Goal: Task Accomplishment & Management: Complete application form

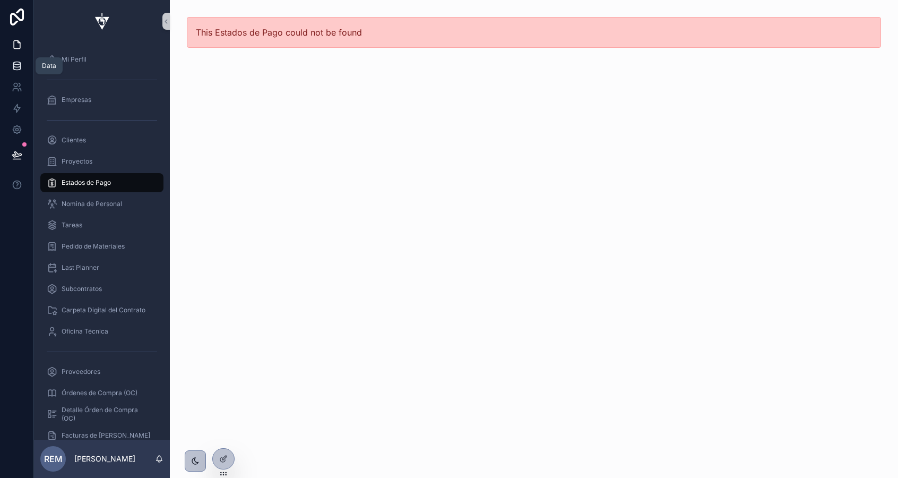
click at [19, 67] on icon at bounding box center [16, 65] width 7 height 4
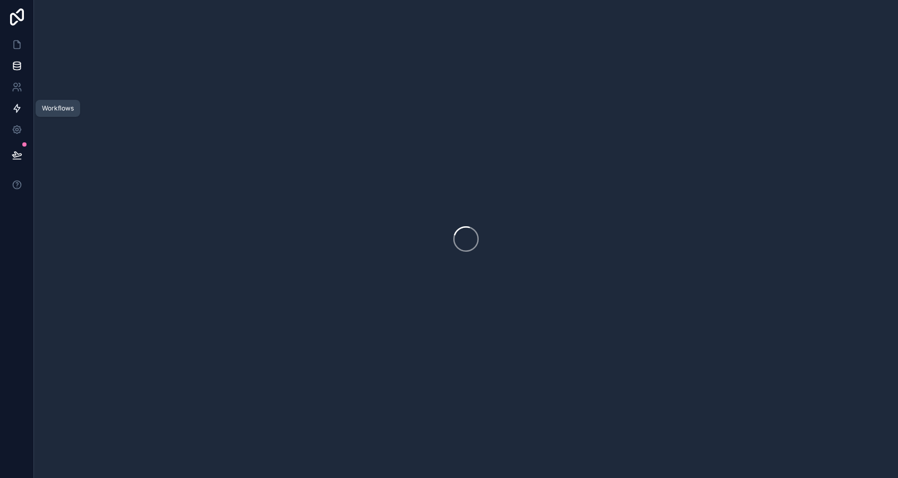
click at [14, 106] on icon at bounding box center [17, 108] width 11 height 11
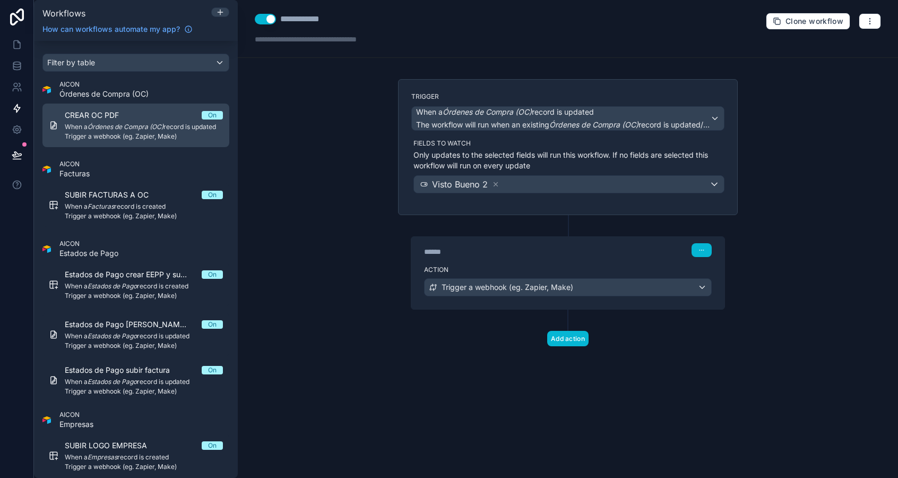
click at [120, 126] on em "Órdenes de Compra (OC)" at bounding box center [126, 127] width 76 height 8
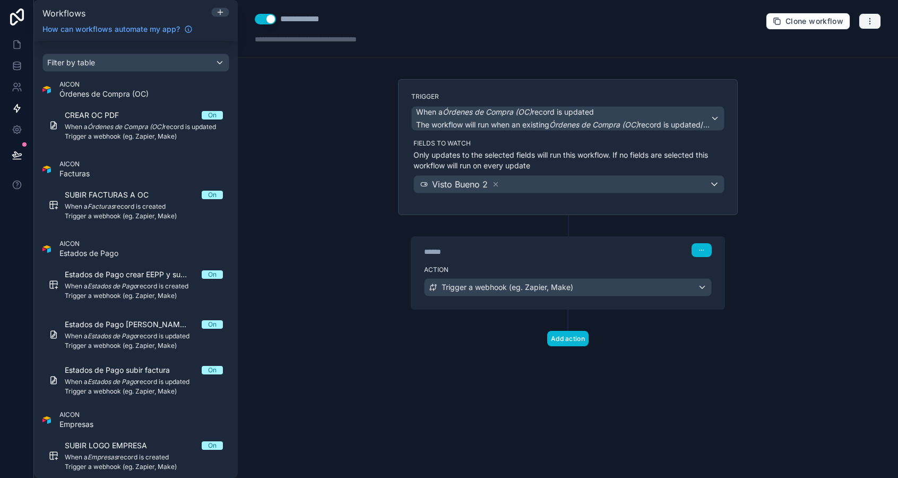
click at [870, 21] on icon "button" at bounding box center [870, 21] width 1 height 1
click at [848, 46] on span "Test workflow" at bounding box center [842, 46] width 51 height 8
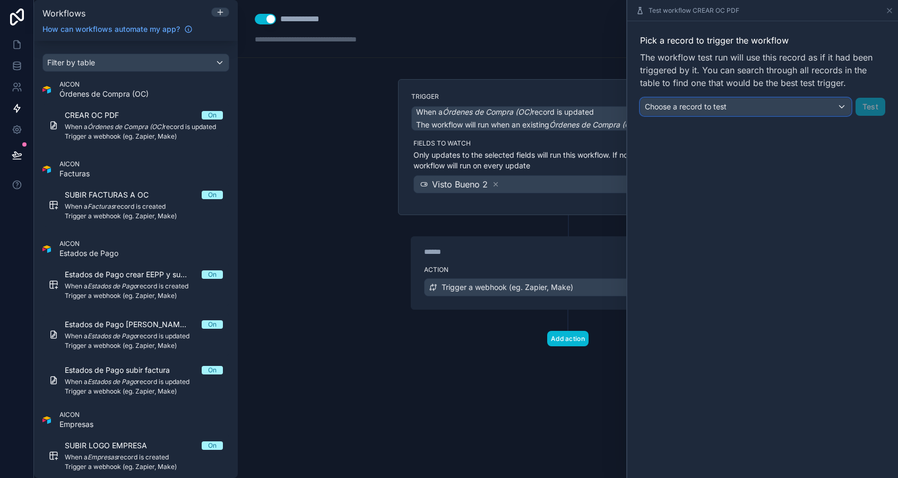
click at [739, 110] on div "Choose a record to test" at bounding box center [746, 106] width 210 height 17
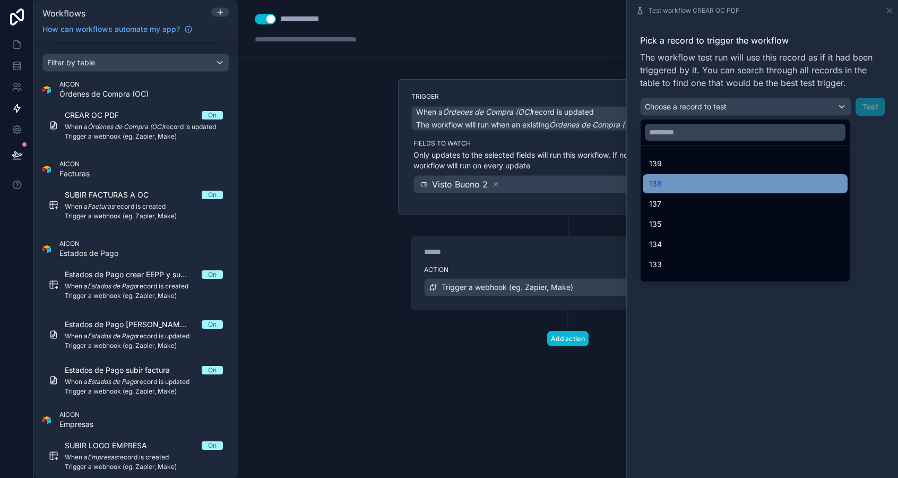
click at [661, 181] on span "138" at bounding box center [655, 183] width 13 height 13
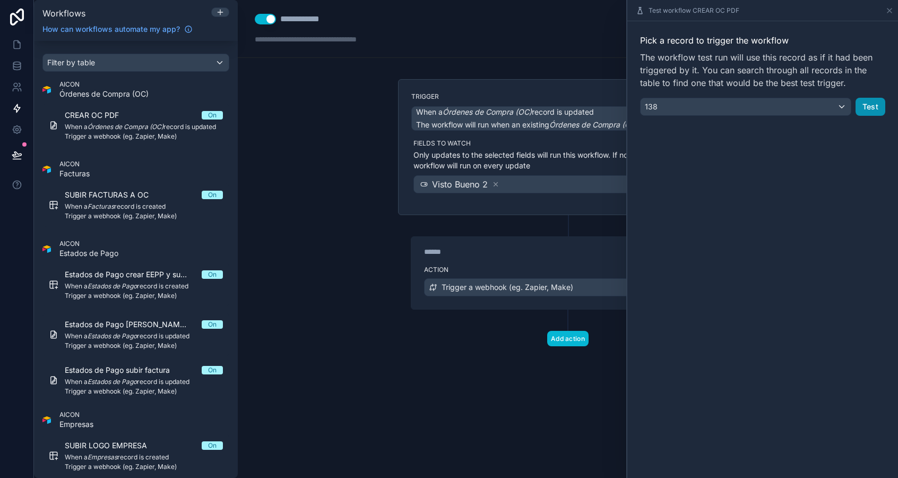
click at [877, 108] on button "Test" at bounding box center [871, 107] width 30 height 18
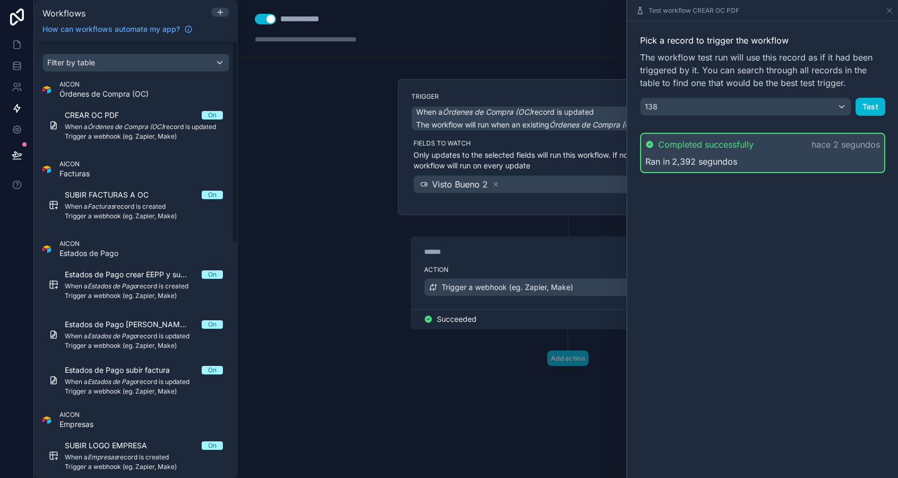
click at [333, 239] on div "**********" at bounding box center [568, 239] width 660 height 478
click at [339, 261] on div "**********" at bounding box center [568, 239] width 660 height 478
click at [892, 10] on icon at bounding box center [890, 10] width 8 height 8
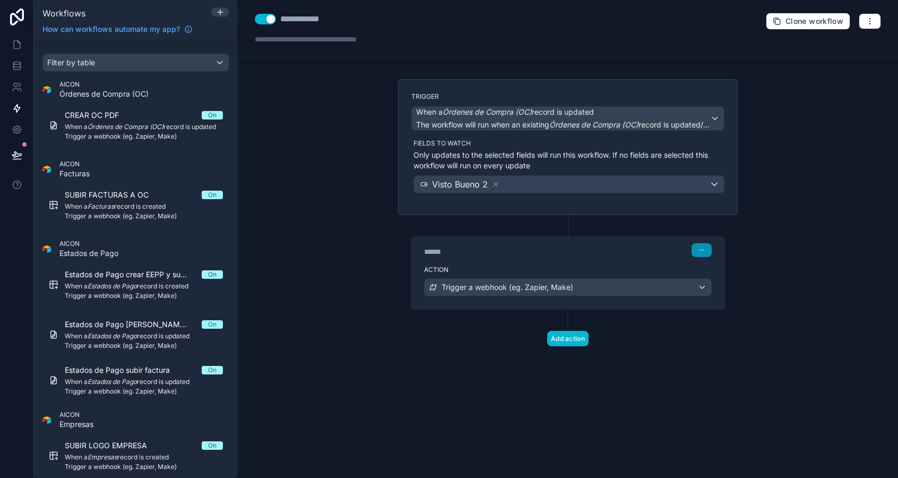
click at [700, 249] on icon "button" at bounding box center [702, 250] width 6 height 6
click at [702, 271] on icon at bounding box center [700, 272] width 4 height 4
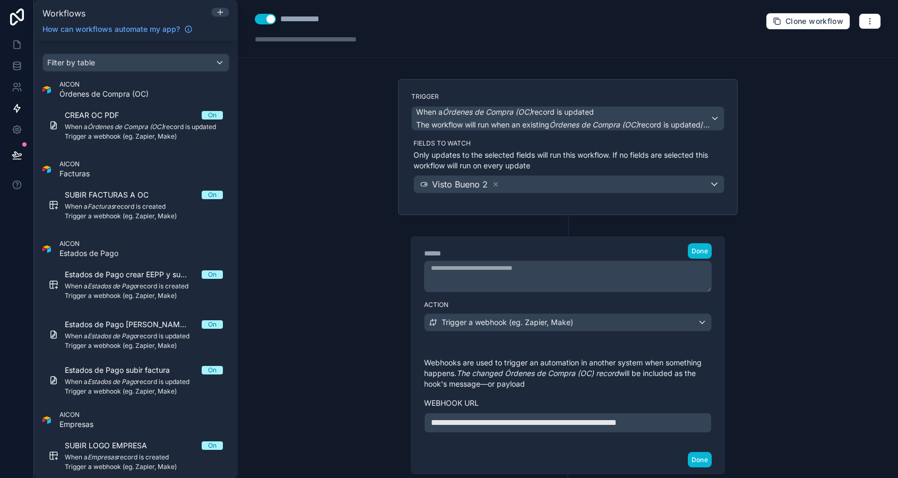
click at [617, 423] on span "**********" at bounding box center [524, 422] width 186 height 8
drag, startPoint x: 641, startPoint y: 423, endPoint x: 732, endPoint y: 419, distance: 90.8
click at [732, 419] on div "**********" at bounding box center [568, 344] width 340 height 259
click at [617, 425] on span "**********" at bounding box center [524, 422] width 186 height 8
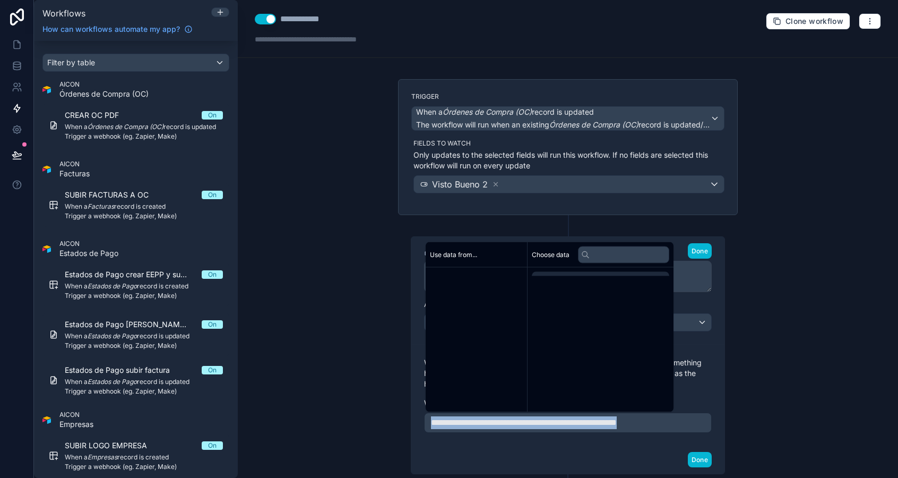
click at [617, 425] on span "**********" at bounding box center [524, 422] width 186 height 8
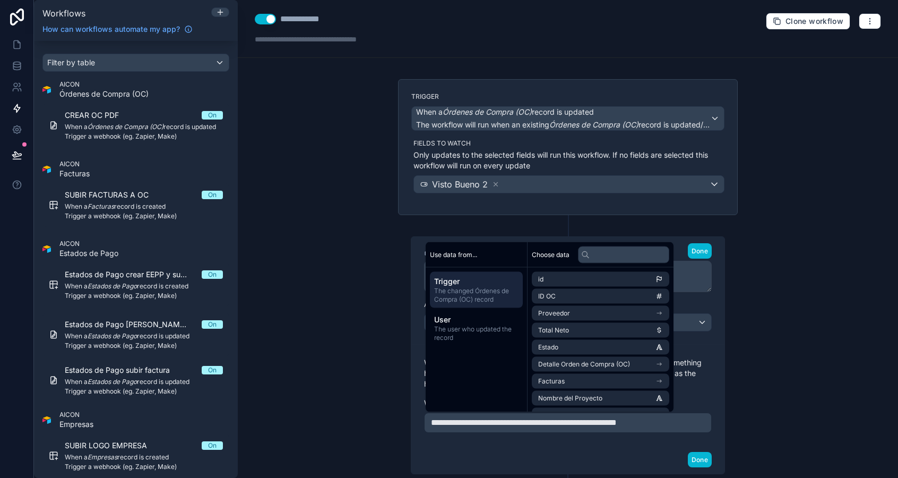
click at [768, 344] on div "**********" at bounding box center [568, 239] width 660 height 478
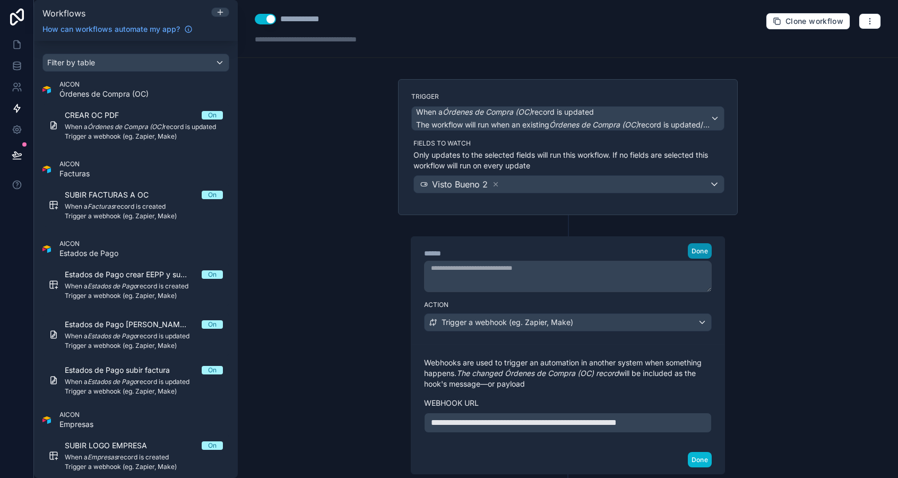
click at [700, 252] on span "Done" at bounding box center [700, 251] width 16 height 8
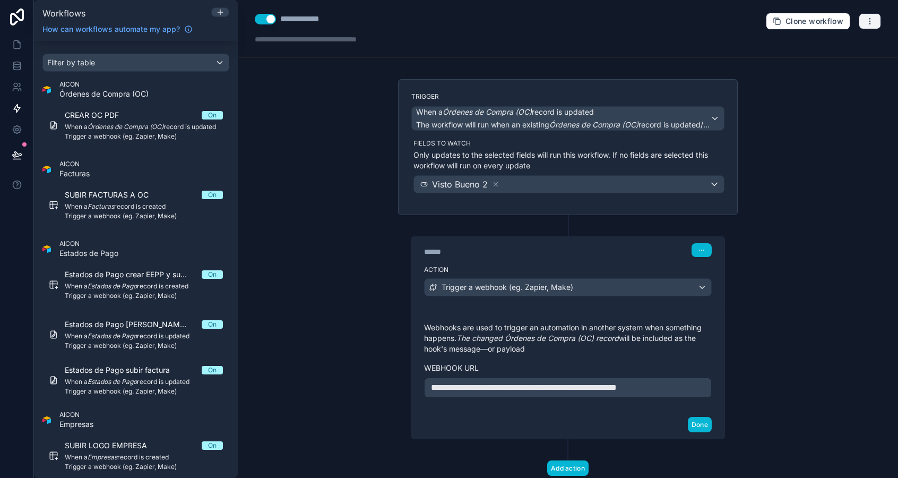
click at [867, 23] on icon "button" at bounding box center [870, 21] width 8 height 8
click at [841, 61] on span "Run history" at bounding box center [842, 63] width 51 height 8
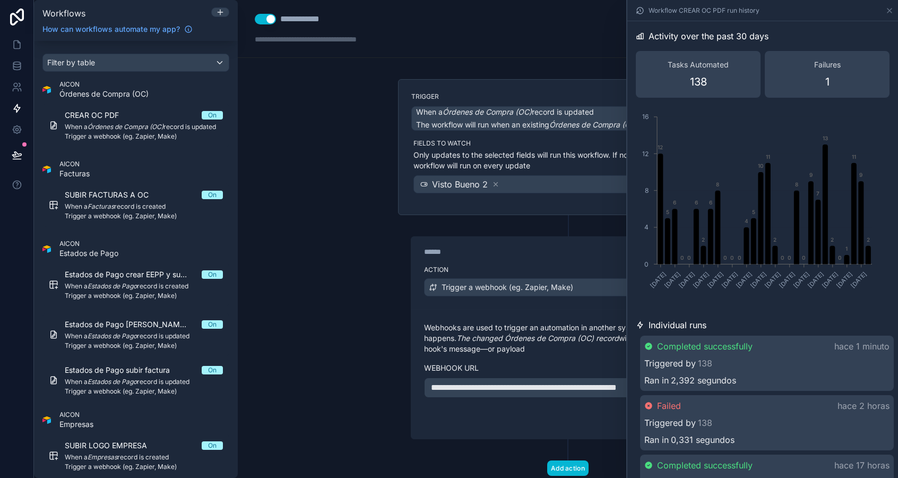
click at [774, 358] on div "Triggered by 138" at bounding box center [767, 363] width 245 height 13
click at [889, 7] on icon at bounding box center [890, 10] width 8 height 8
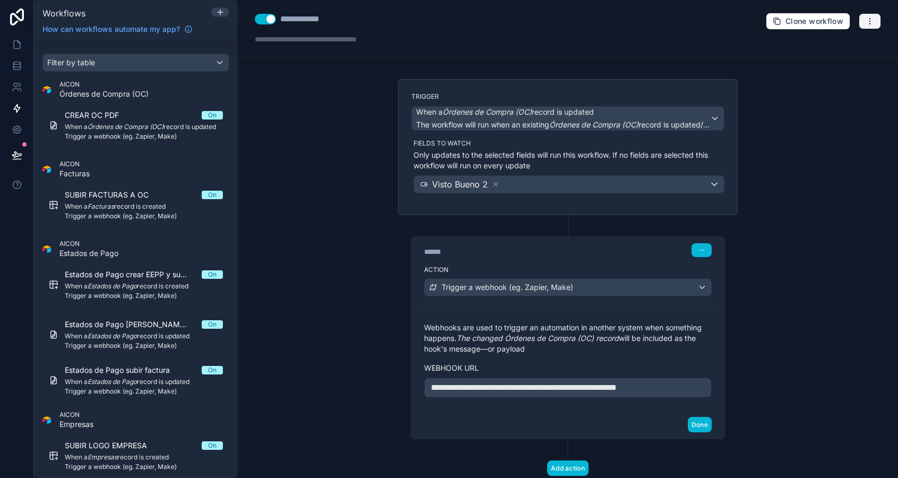
click at [864, 18] on button "button" at bounding box center [870, 21] width 22 height 16
click at [854, 45] on span "Test workflow" at bounding box center [842, 46] width 51 height 8
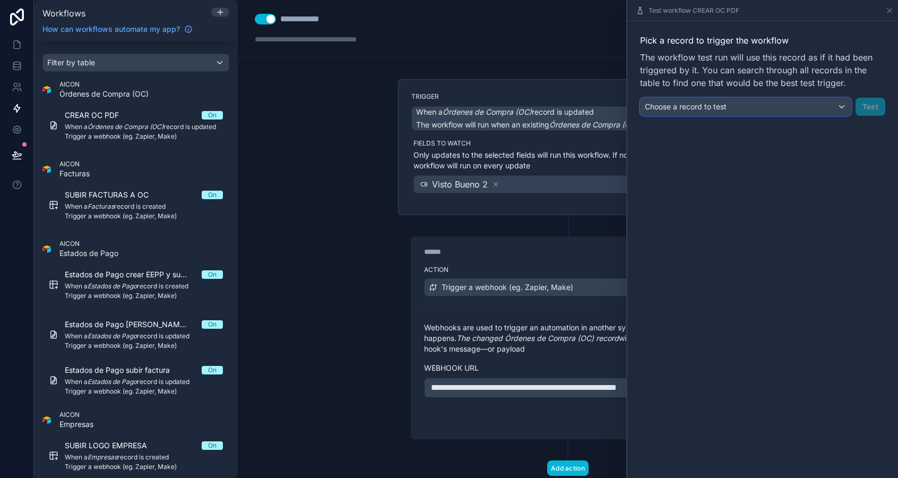
click at [737, 107] on div "Choose a record to test" at bounding box center [746, 106] width 210 height 17
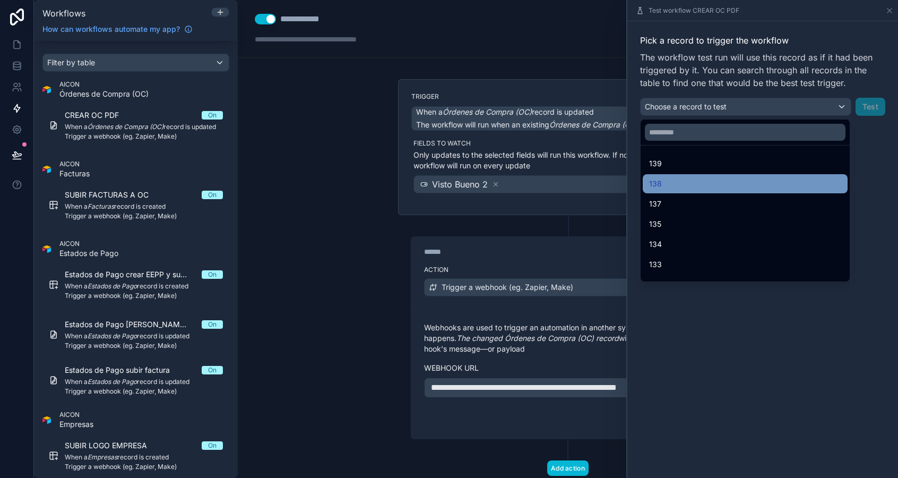
click at [722, 181] on div "138" at bounding box center [745, 183] width 192 height 13
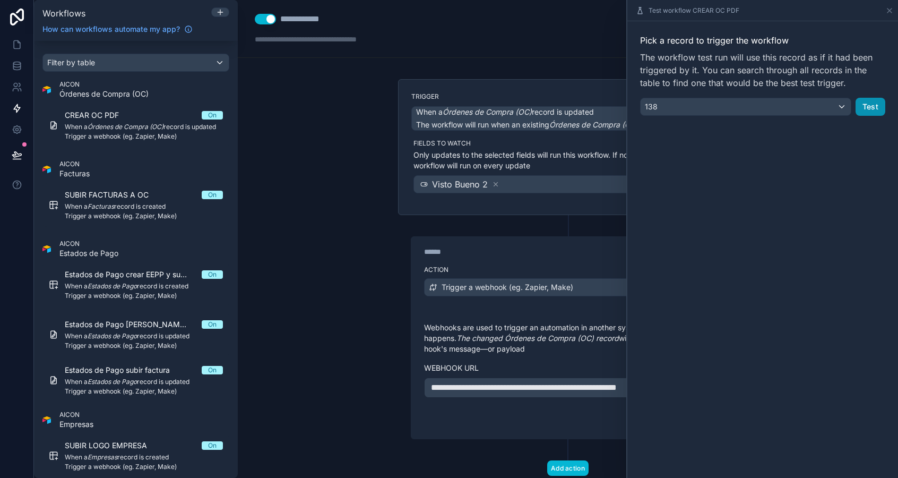
click at [866, 111] on button "Test" at bounding box center [871, 107] width 30 height 18
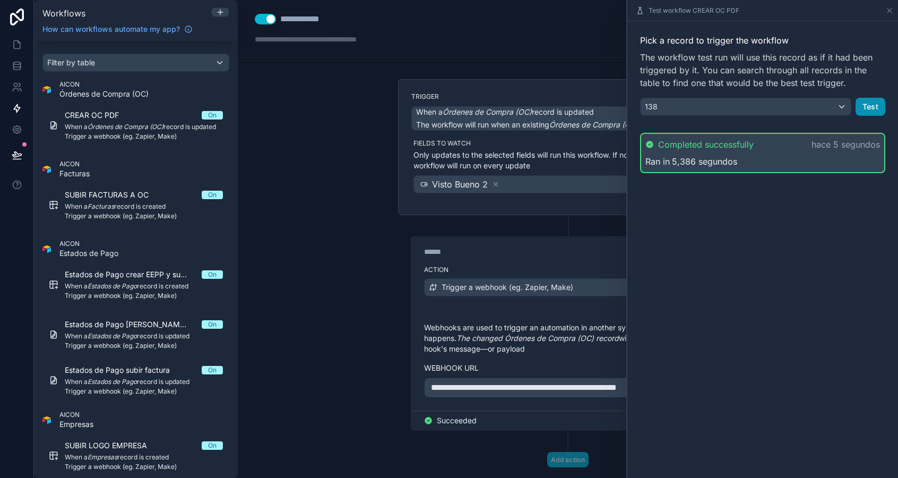
click at [863, 105] on button "Test" at bounding box center [871, 107] width 30 height 18
click at [864, 106] on button "Test" at bounding box center [871, 107] width 30 height 18
click at [17, 155] on icon at bounding box center [17, 155] width 11 height 11
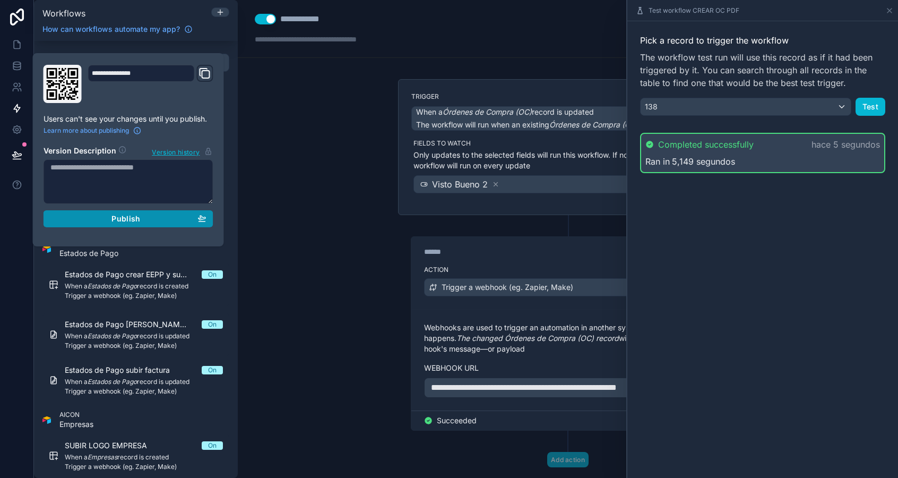
click at [71, 214] on div "Publish" at bounding box center [128, 219] width 156 height 10
click at [17, 48] on icon at bounding box center [17, 45] width 6 height 8
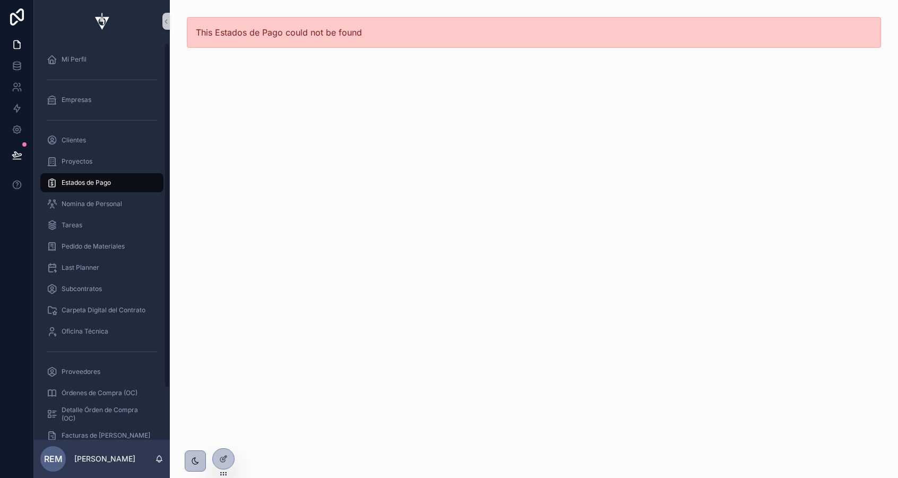
click at [90, 183] on span "Estados de Pago" at bounding box center [86, 182] width 49 height 8
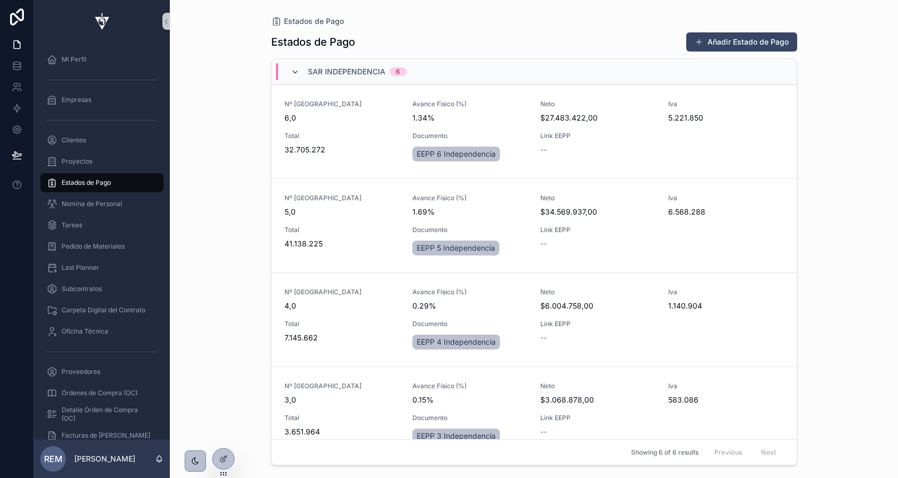
click at [294, 73] on icon "scrollable content" at bounding box center [295, 72] width 8 height 8
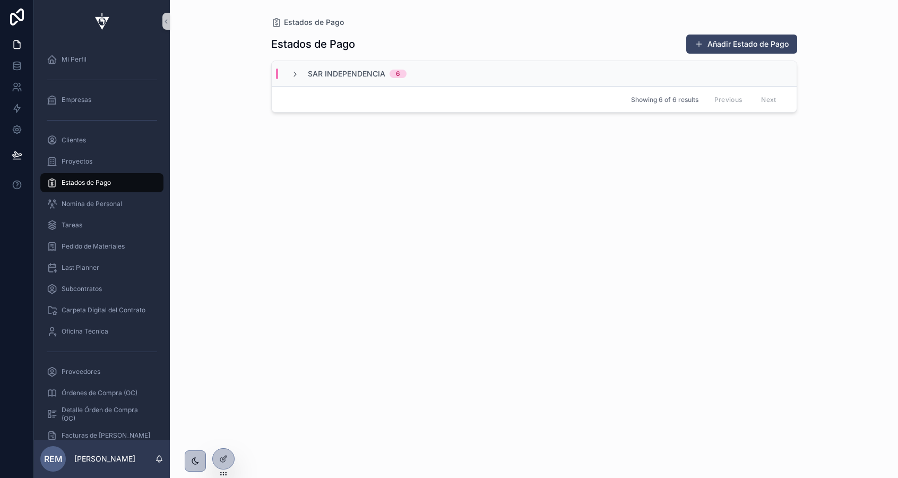
click at [68, 180] on span "Estados de Pago" at bounding box center [86, 182] width 49 height 8
click at [722, 46] on button "Añadir Estado de Pago" at bounding box center [742, 44] width 111 height 19
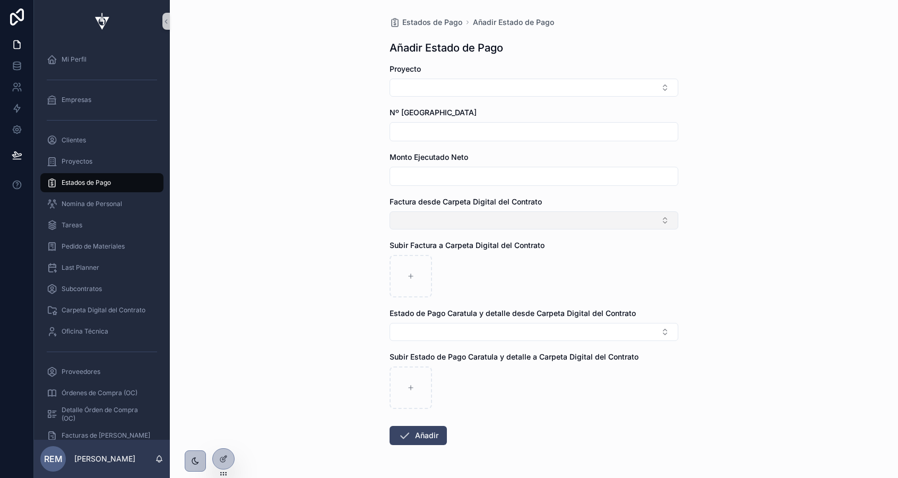
click at [422, 219] on button "Select Button" at bounding box center [534, 220] width 289 height 18
click at [314, 221] on div "Estados de Pago Añadir Estado de Pago Añadir Estado de Pago Proyecto Nº Estado …" at bounding box center [534, 239] width 728 height 478
click at [223, 457] on icon at bounding box center [223, 458] width 8 height 8
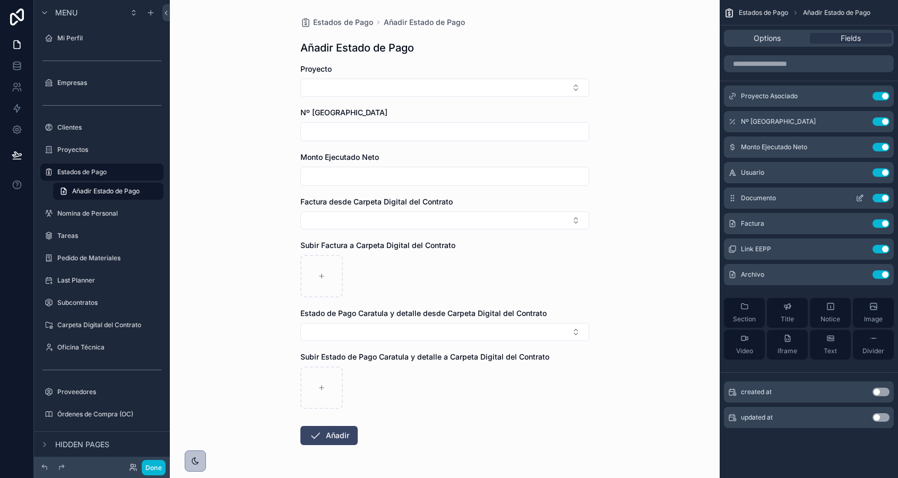
click at [859, 198] on icon "scrollable content" at bounding box center [860, 198] width 8 height 8
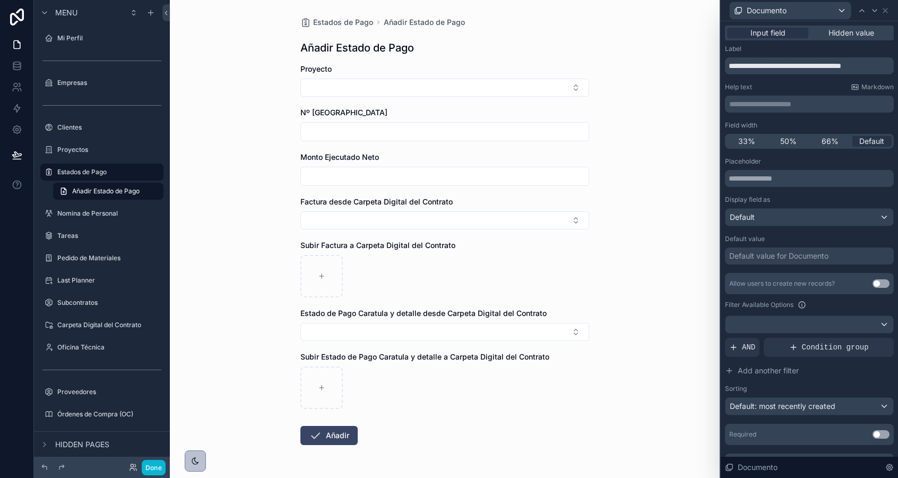
scroll to position [22, 0]
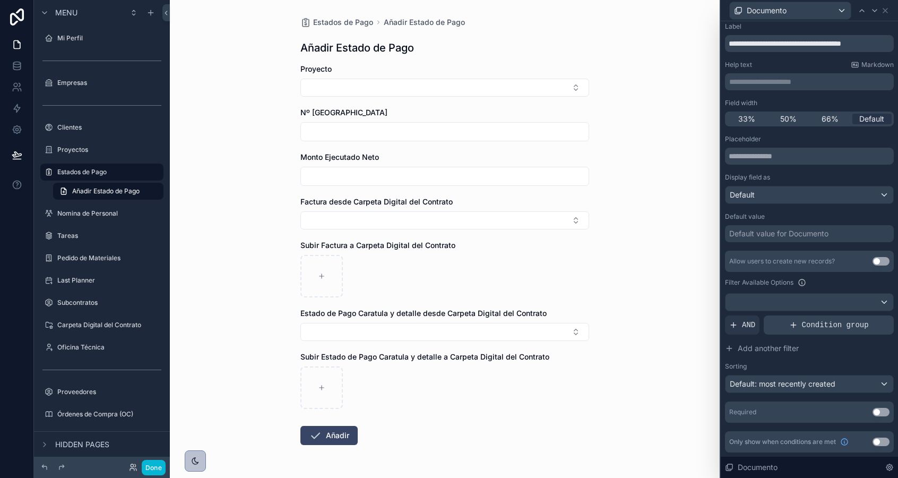
click at [829, 323] on span "Condition group" at bounding box center [835, 325] width 67 height 11
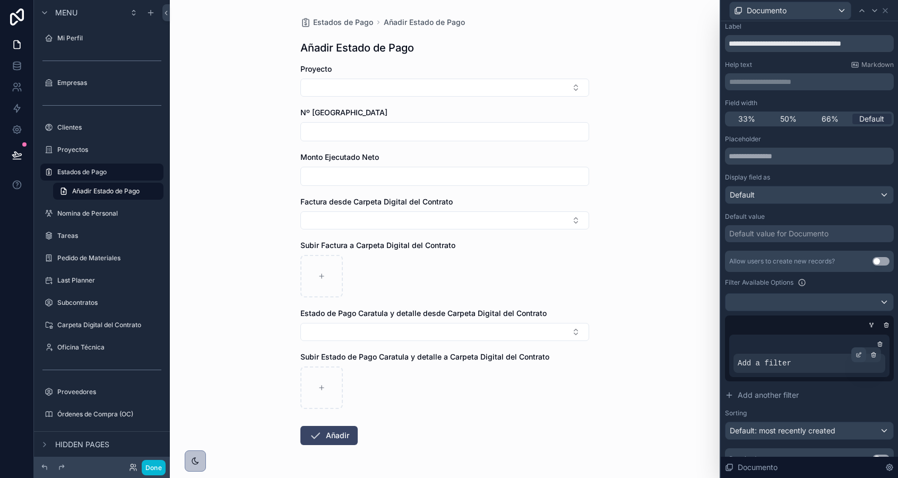
click at [857, 354] on icon at bounding box center [859, 356] width 4 height 4
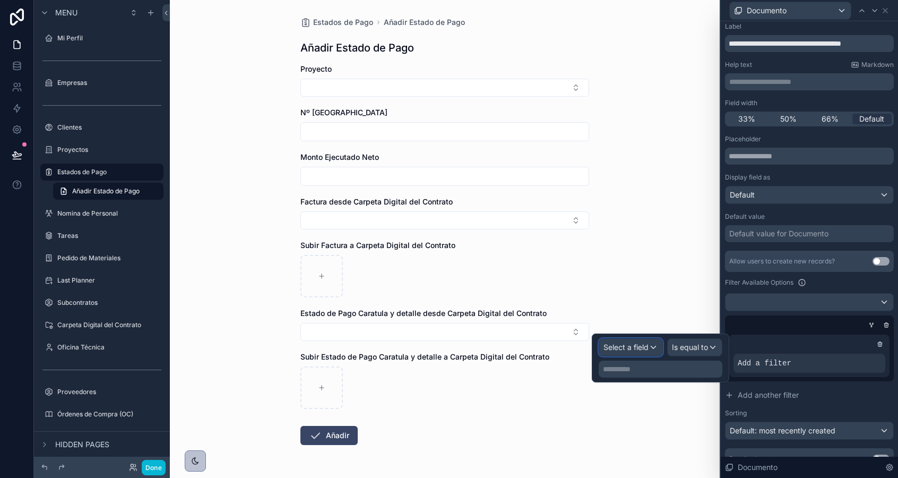
click at [619, 348] on span "Select a field" at bounding box center [626, 346] width 45 height 9
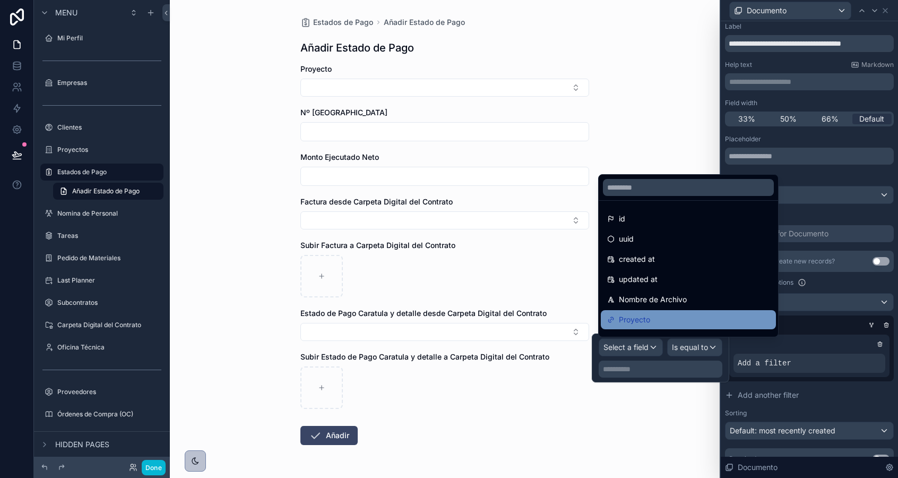
click at [636, 319] on span "Proyecto" at bounding box center [634, 319] width 31 height 13
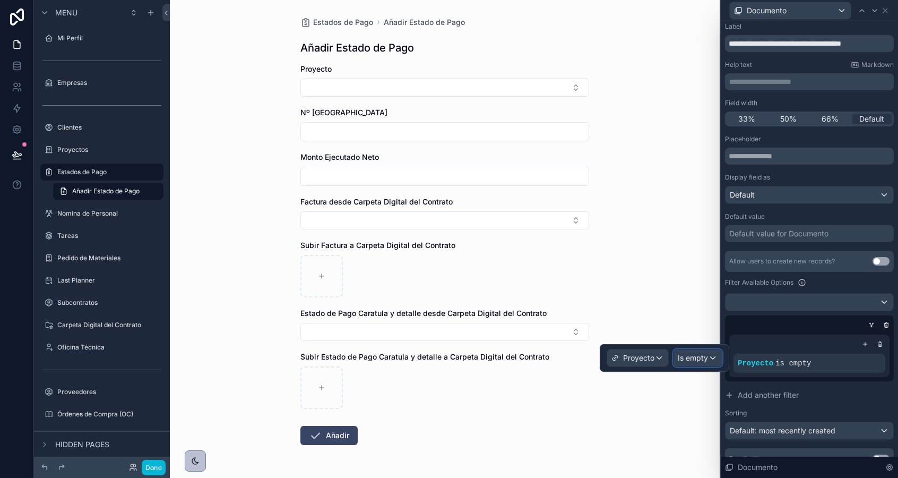
click at [685, 359] on span "Is empty" at bounding box center [693, 358] width 30 height 11
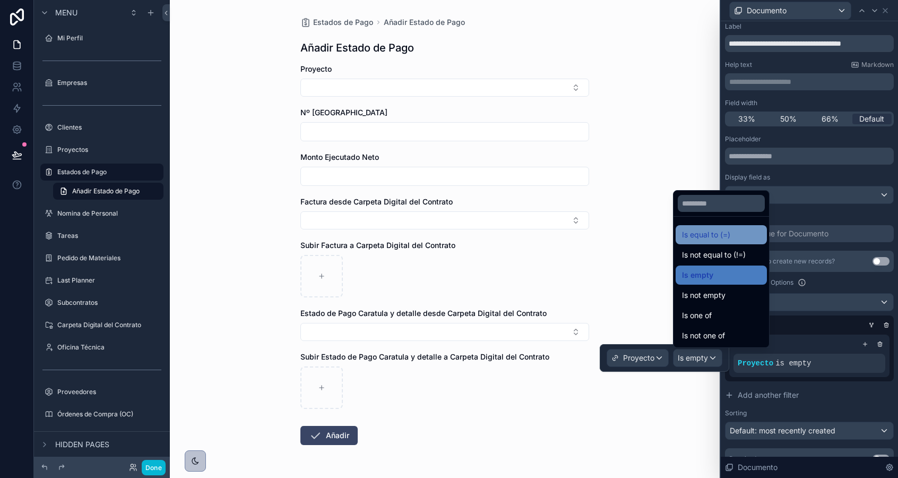
click at [696, 237] on span "Is equal to (=)" at bounding box center [706, 234] width 48 height 13
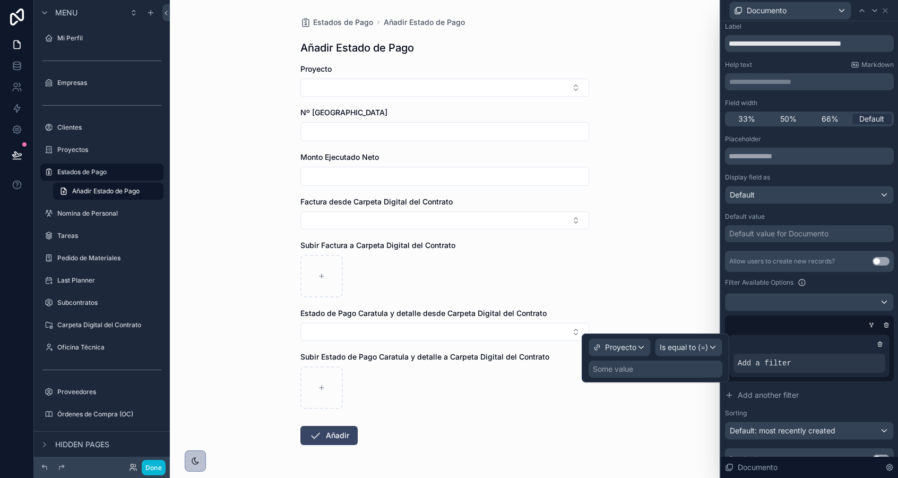
click at [648, 372] on div "Some value" at bounding box center [656, 369] width 134 height 17
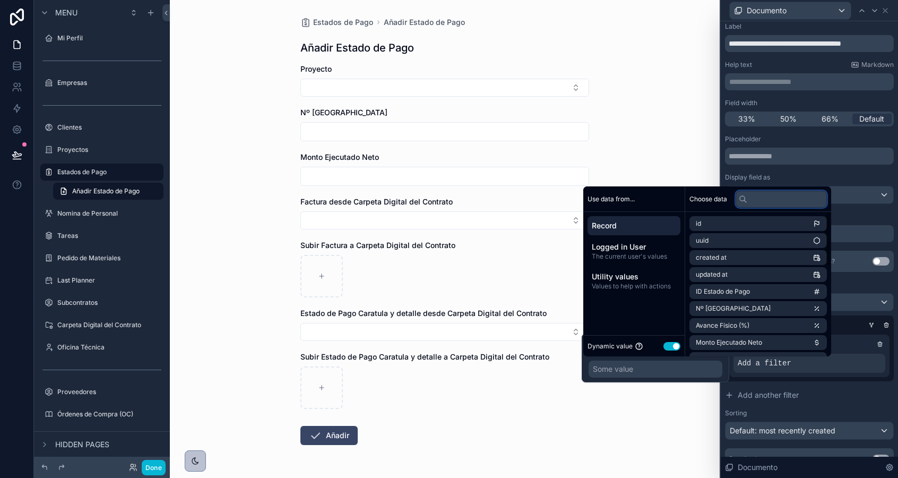
click at [756, 203] on input "text" at bounding box center [781, 199] width 91 height 17
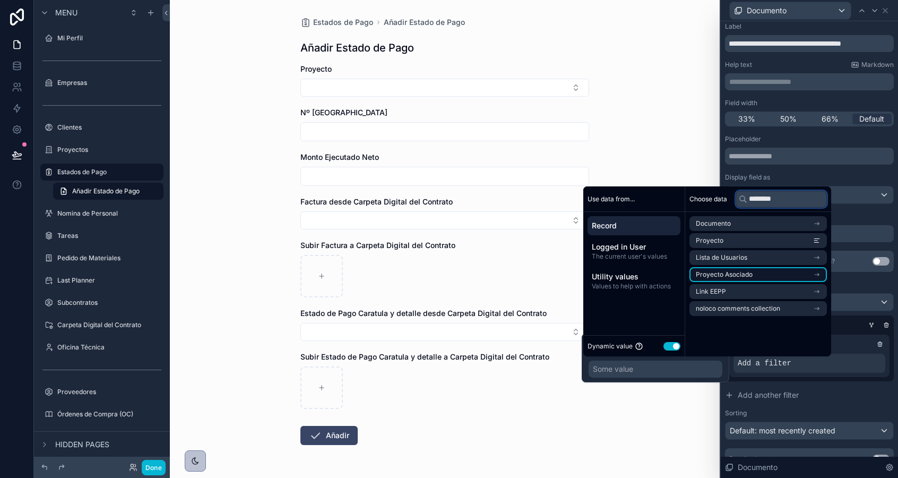
type input "********"
click at [744, 272] on span "Proyecto Asociado" at bounding box center [724, 274] width 57 height 8
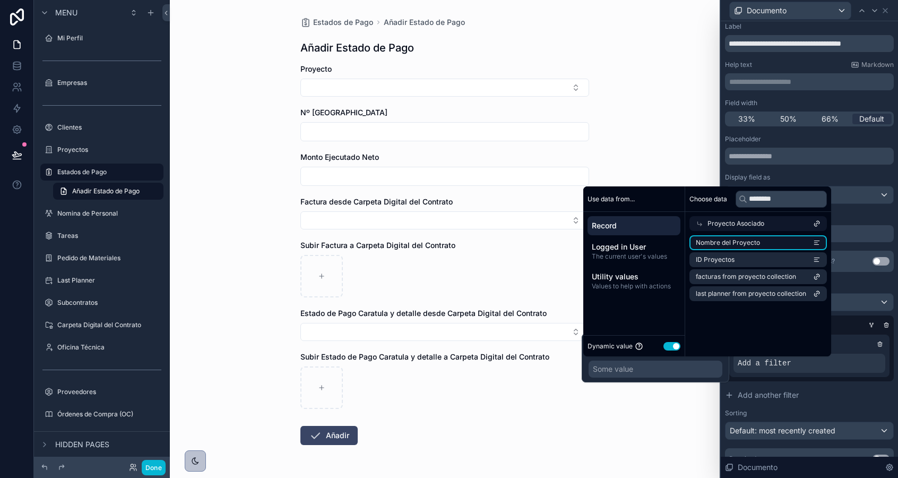
click at [739, 242] on span "Nombre del Proyecto" at bounding box center [728, 242] width 64 height 8
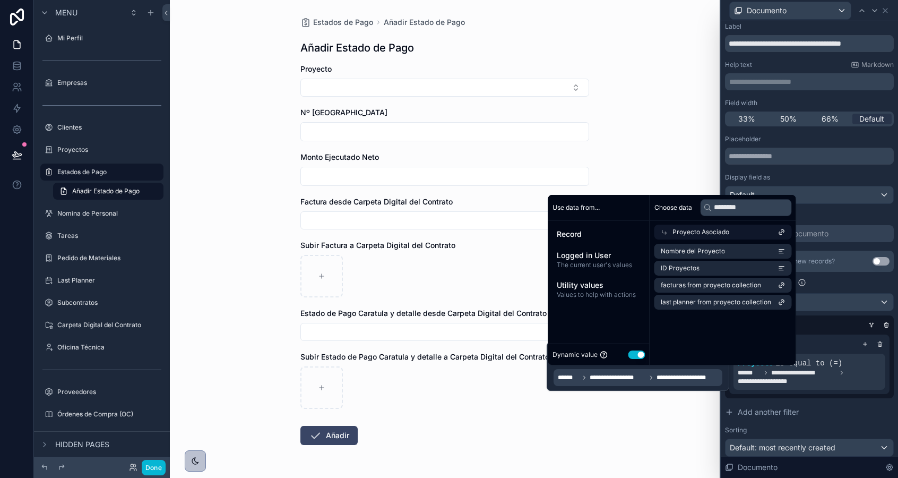
click at [571, 426] on form "Proyecto Nº Estado de Pago Monto Ejecutado Neto Factura desde Carpeta Digital d…" at bounding box center [445, 288] width 289 height 449
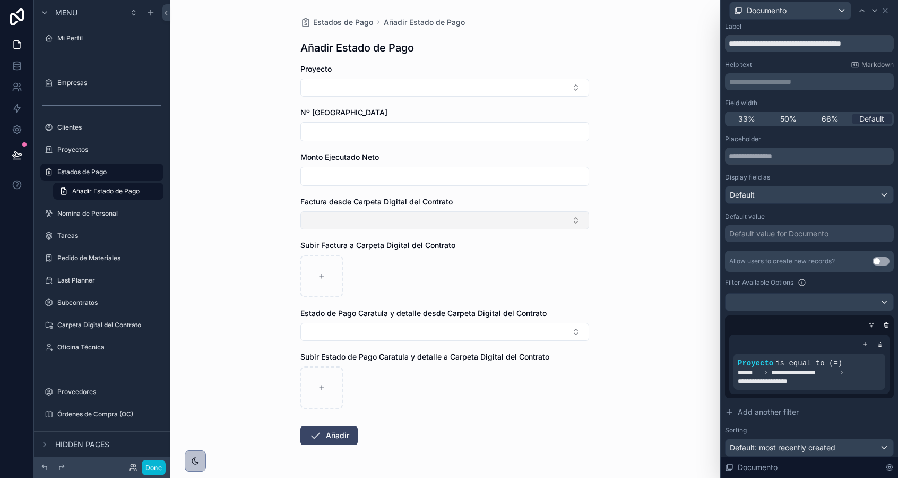
click at [362, 217] on button "Select Button" at bounding box center [445, 220] width 289 height 18
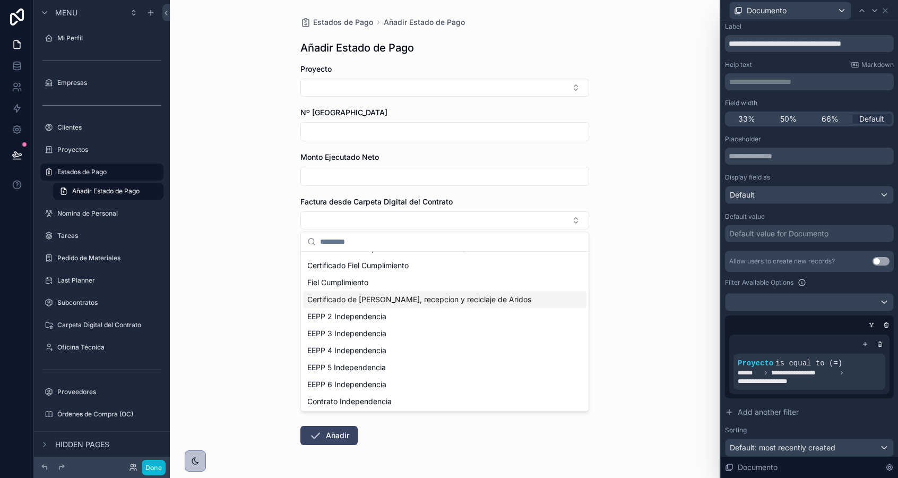
scroll to position [0, 0]
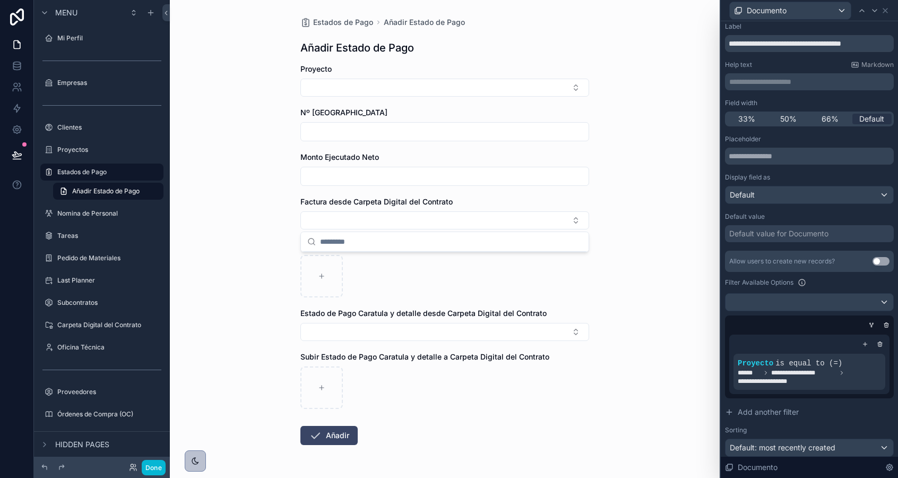
click at [246, 198] on div "Estados de Pago Añadir Estado de Pago Añadir Estado de Pago Proyecto Nº Estado …" at bounding box center [445, 239] width 550 height 478
click at [856, 354] on icon at bounding box center [859, 354] width 6 height 6
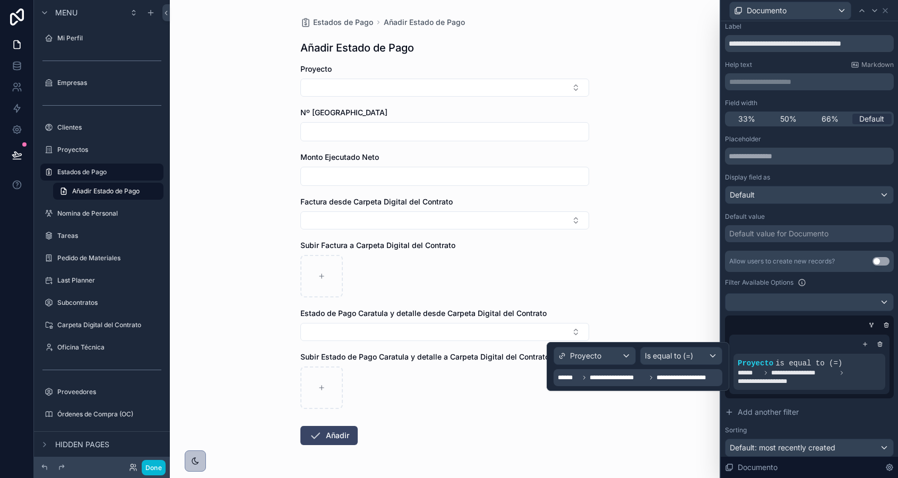
click at [617, 379] on span "**********" at bounding box center [618, 377] width 57 height 8
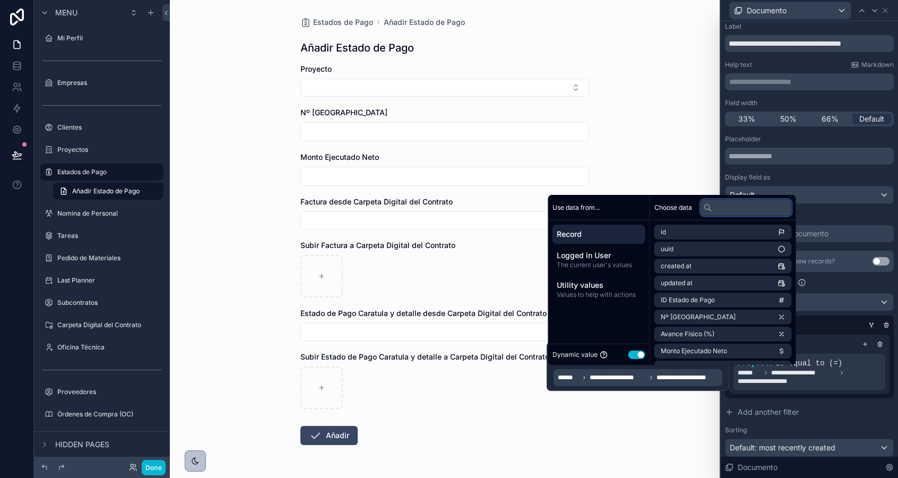
click at [732, 209] on input "text" at bounding box center [746, 207] width 91 height 17
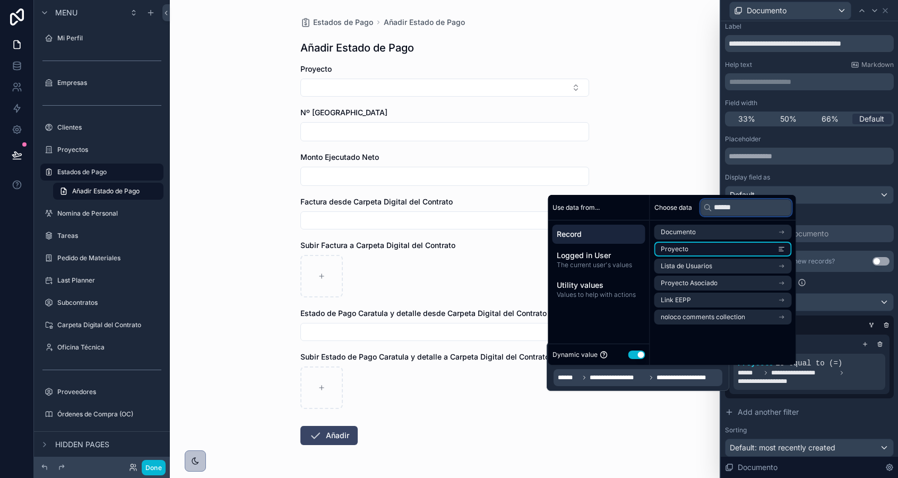
type input "******"
click at [725, 248] on li "Proyecto" at bounding box center [724, 249] width 138 height 15
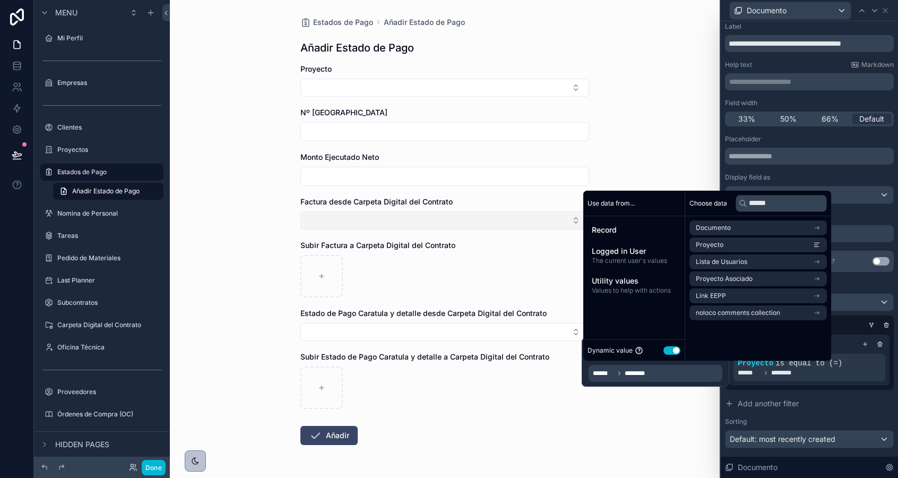
click at [379, 224] on button "Select Button" at bounding box center [445, 220] width 289 height 18
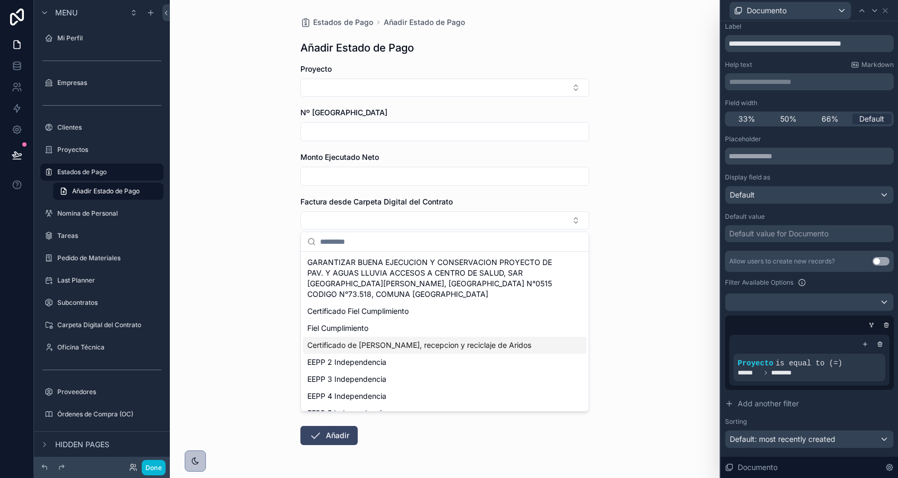
scroll to position [98, 0]
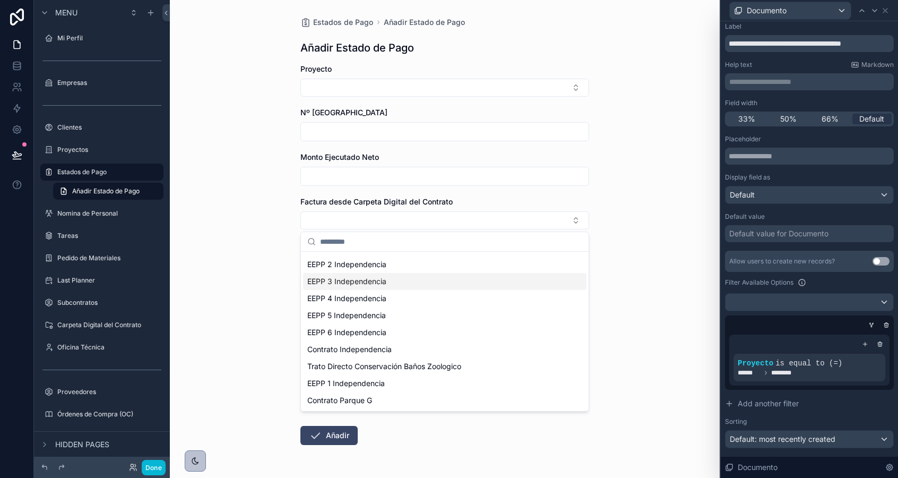
click at [270, 276] on div "Estados de Pago Añadir Estado de Pago Añadir Estado de Pago Proyecto Nº Estado …" at bounding box center [445, 239] width 550 height 478
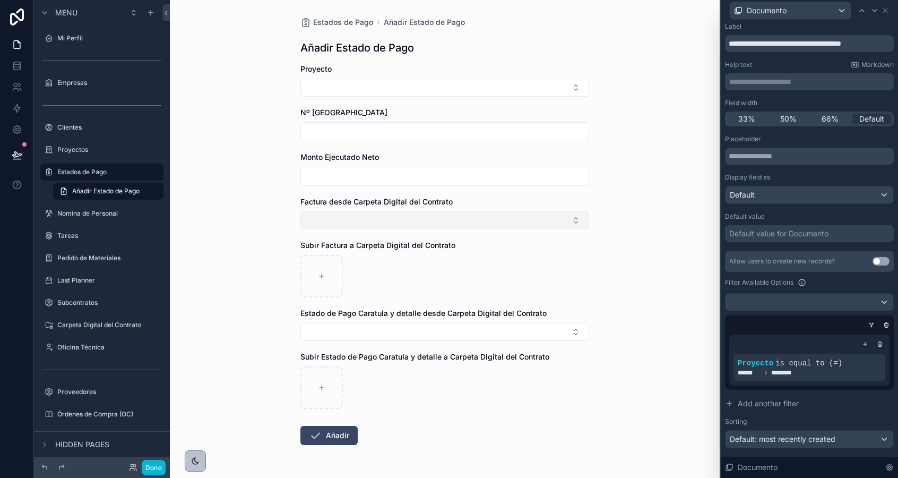
click at [342, 213] on button "Select Button" at bounding box center [445, 220] width 289 height 18
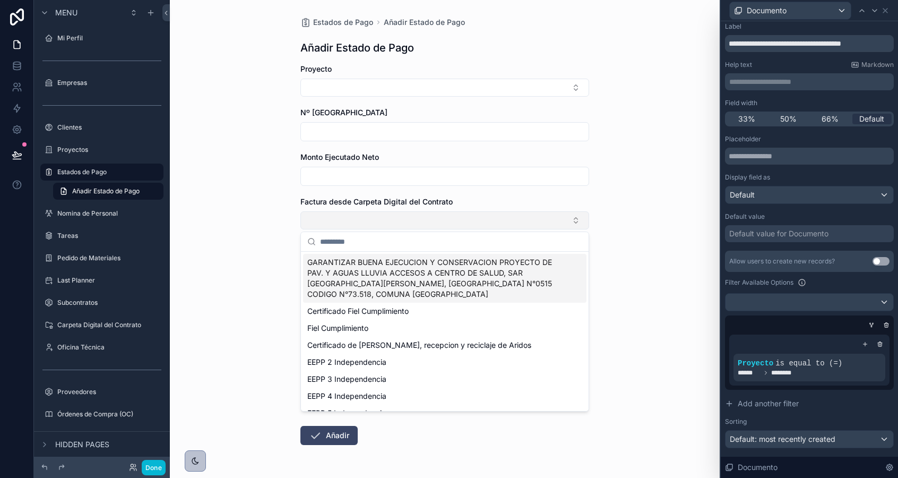
click at [333, 211] on button "Select Button" at bounding box center [445, 220] width 289 height 18
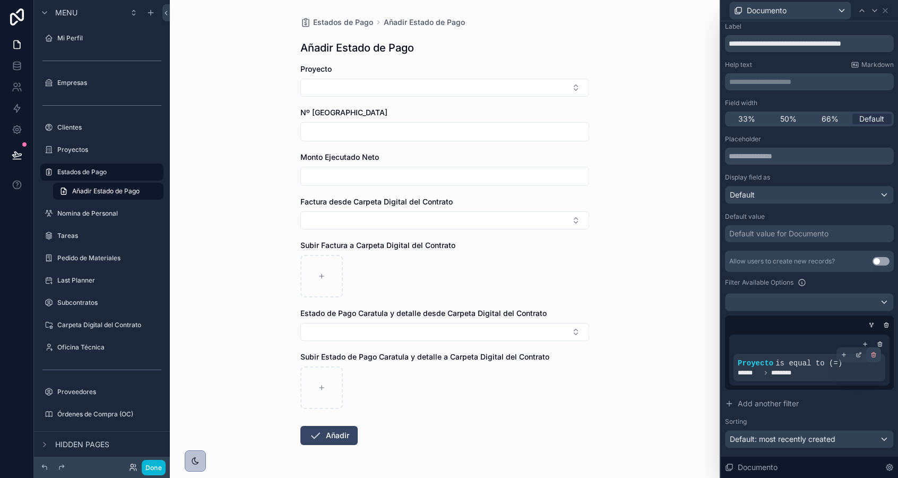
click at [872, 353] on icon at bounding box center [874, 354] width 6 height 6
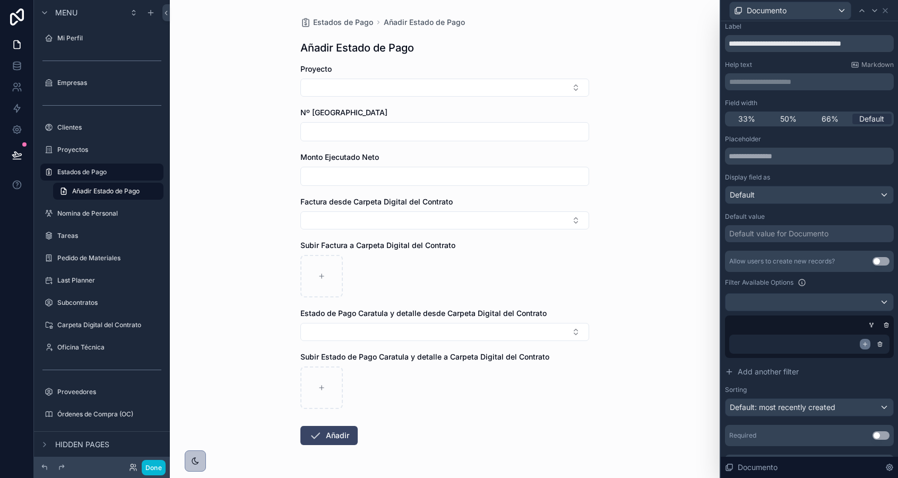
click at [865, 344] on icon at bounding box center [866, 344] width 4 height 0
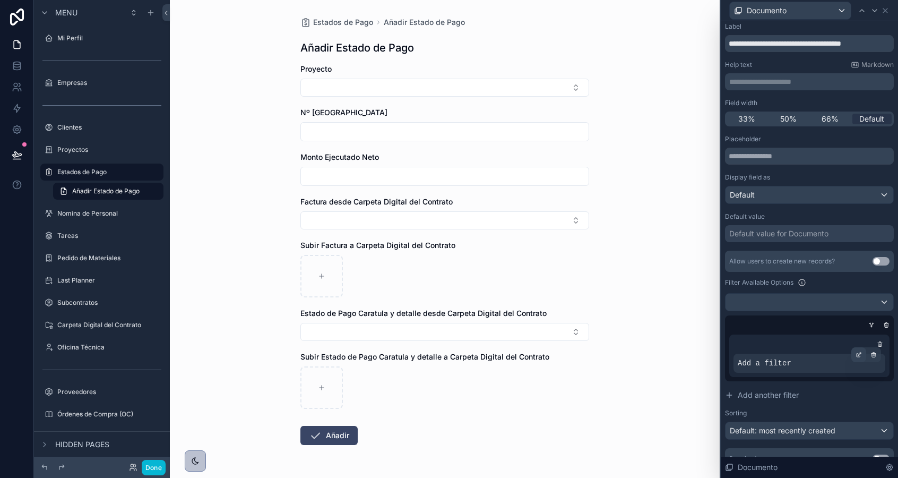
click at [859, 355] on icon at bounding box center [860, 353] width 3 height 3
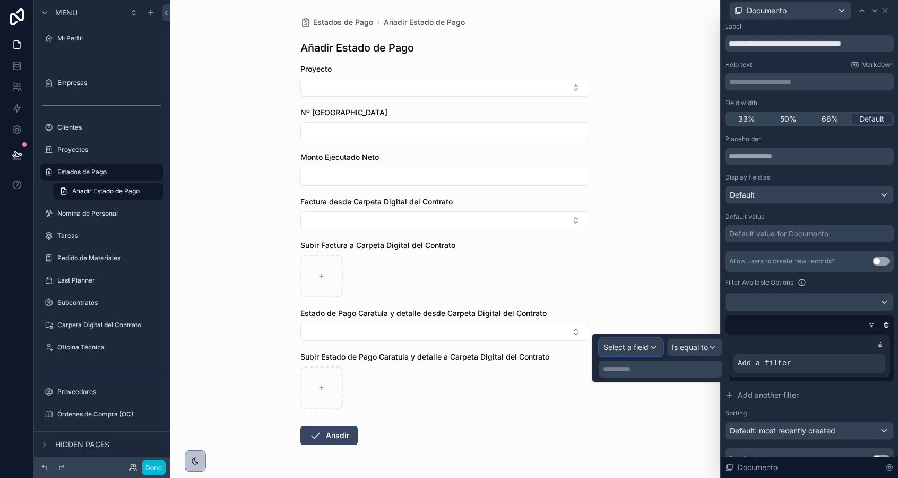
click at [642, 347] on span "Select a field" at bounding box center [626, 346] width 45 height 9
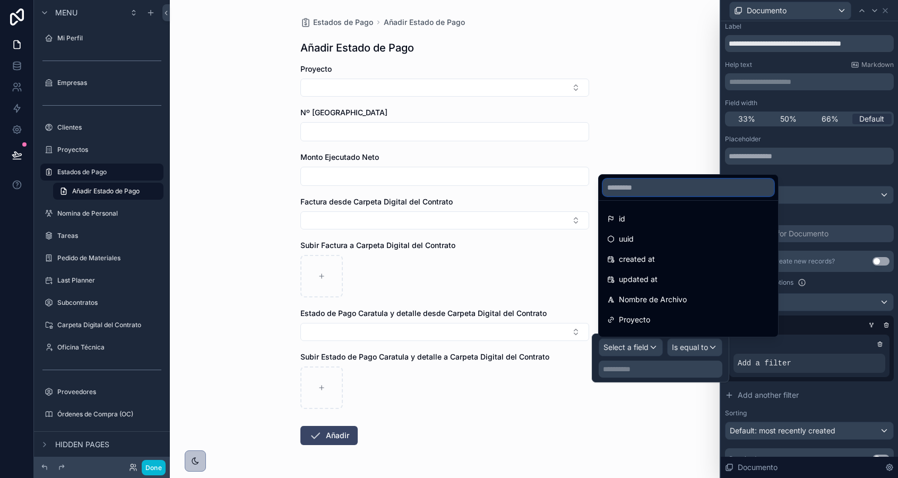
click at [650, 190] on input "text" at bounding box center [688, 187] width 171 height 17
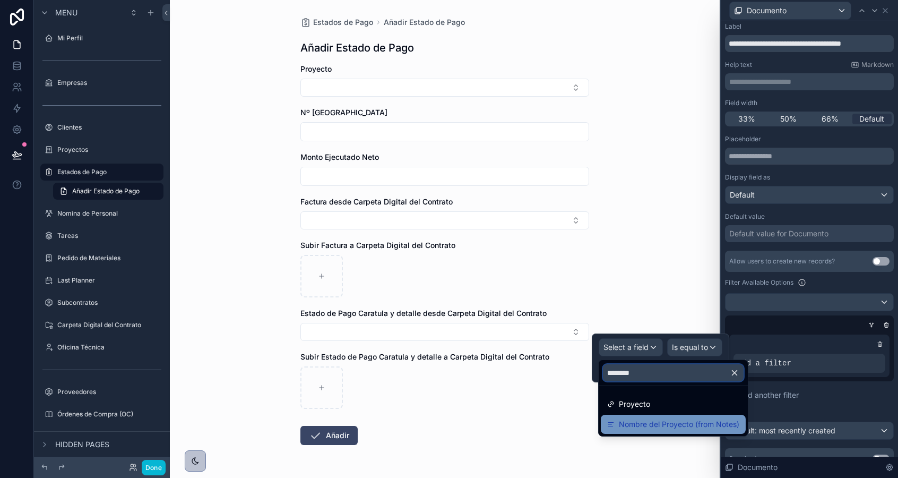
type input "********"
click at [661, 426] on span "Nombre del Proyecto (from Notes)" at bounding box center [679, 424] width 121 height 13
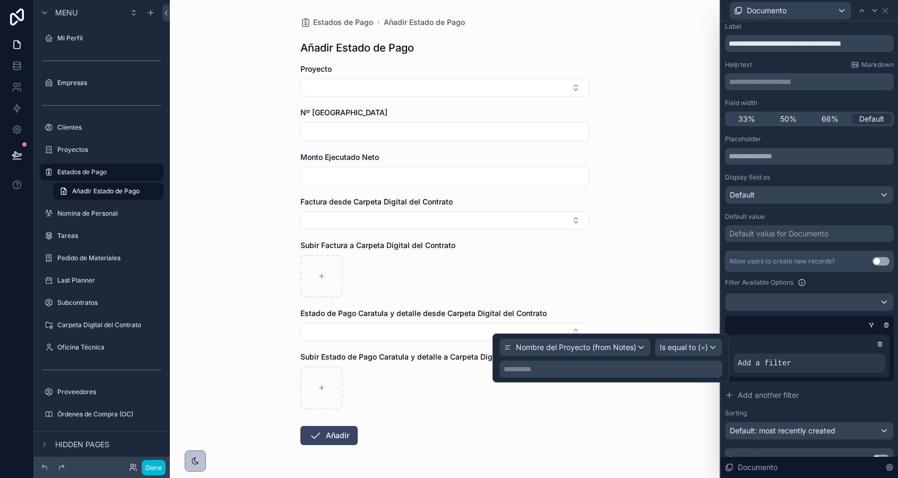
click at [658, 368] on p "**********" at bounding box center [612, 369] width 217 height 11
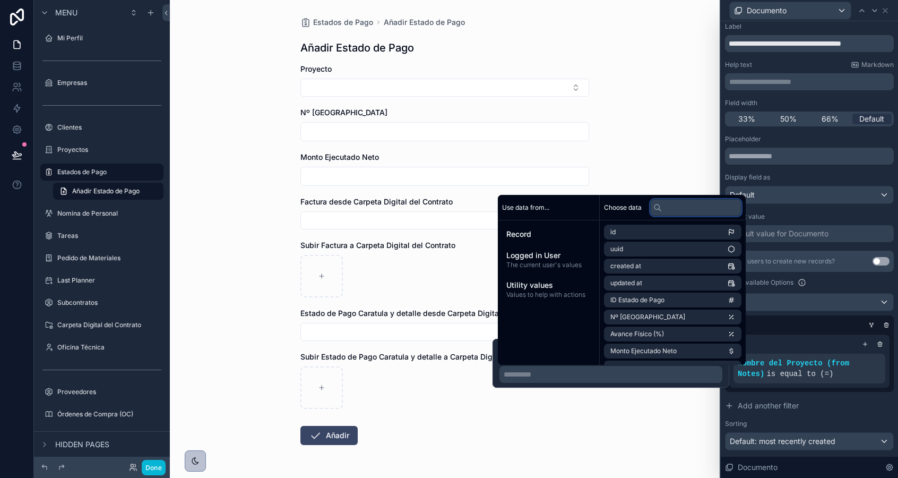
click at [681, 214] on input "text" at bounding box center [695, 207] width 91 height 17
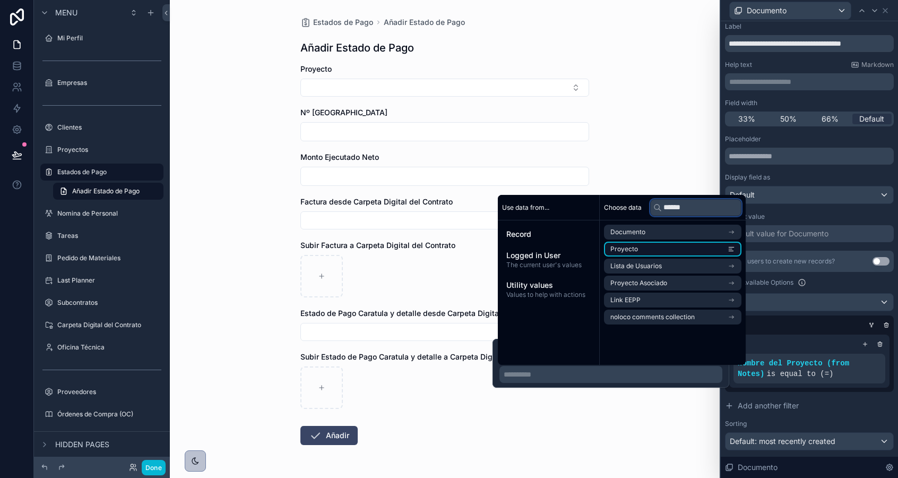
type input "******"
click at [681, 245] on li "Proyecto" at bounding box center [673, 249] width 138 height 15
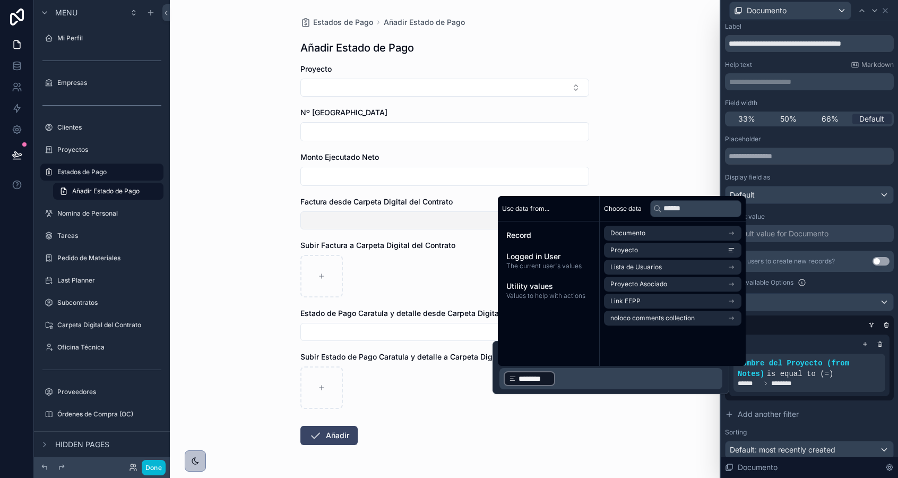
click at [386, 222] on button "Select Button" at bounding box center [445, 220] width 289 height 18
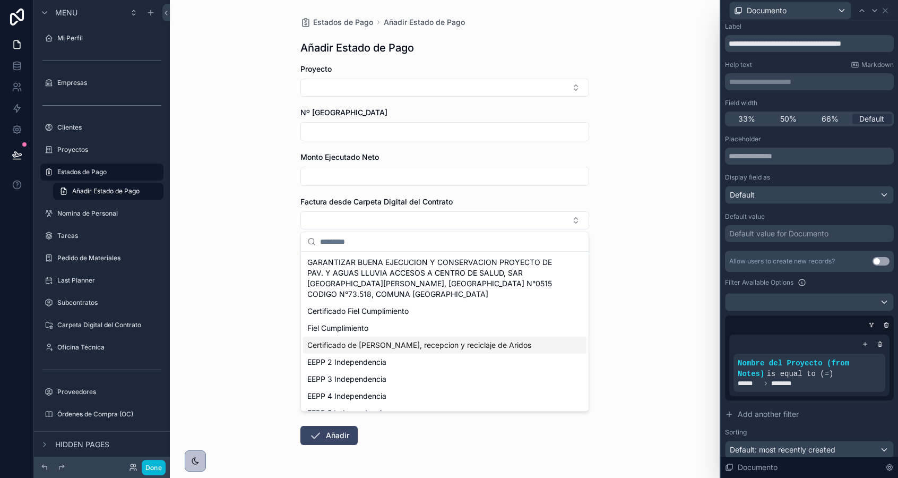
scroll to position [98, 0]
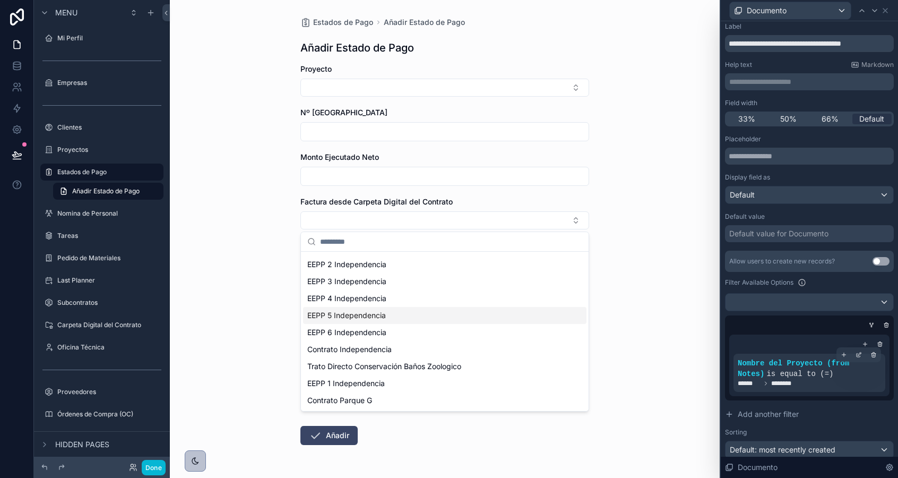
click at [812, 389] on div "Nombre del Proyecto (from Notes) is equal to (=) ****** ********" at bounding box center [810, 373] width 152 height 38
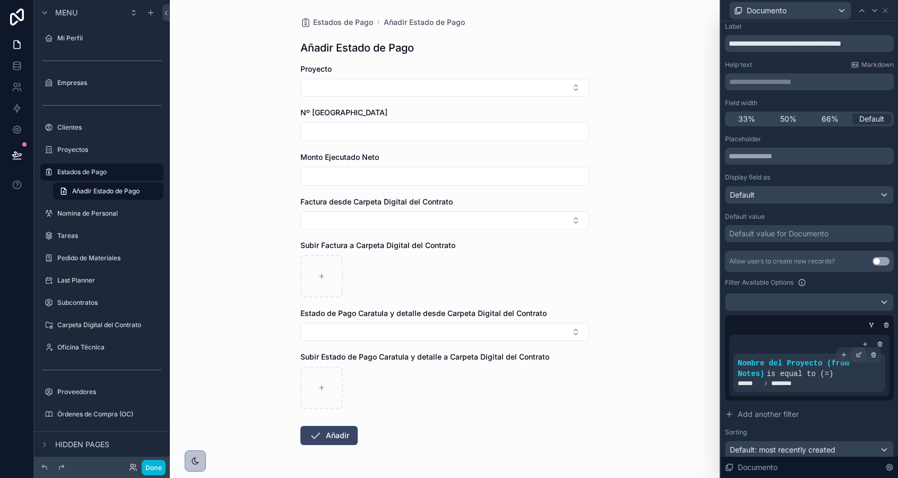
click at [858, 356] on icon at bounding box center [859, 354] width 6 height 6
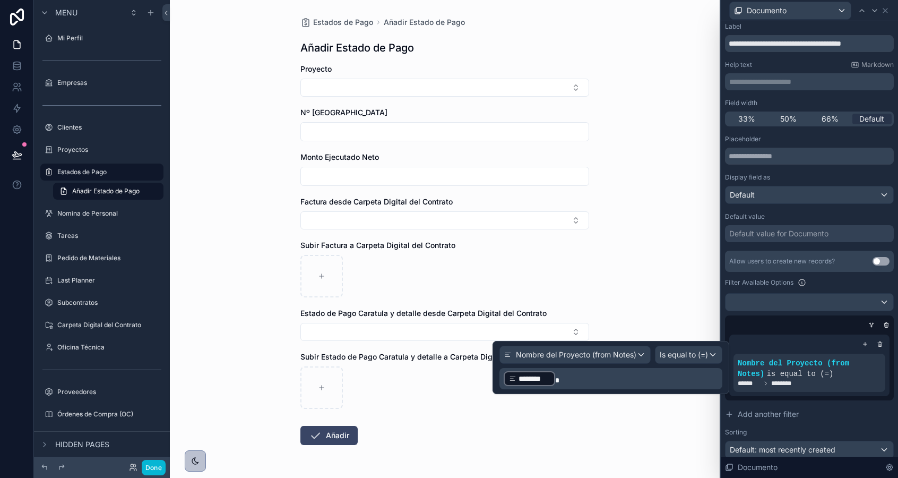
click at [571, 382] on p "﻿ ******** ﻿" at bounding box center [612, 378] width 217 height 17
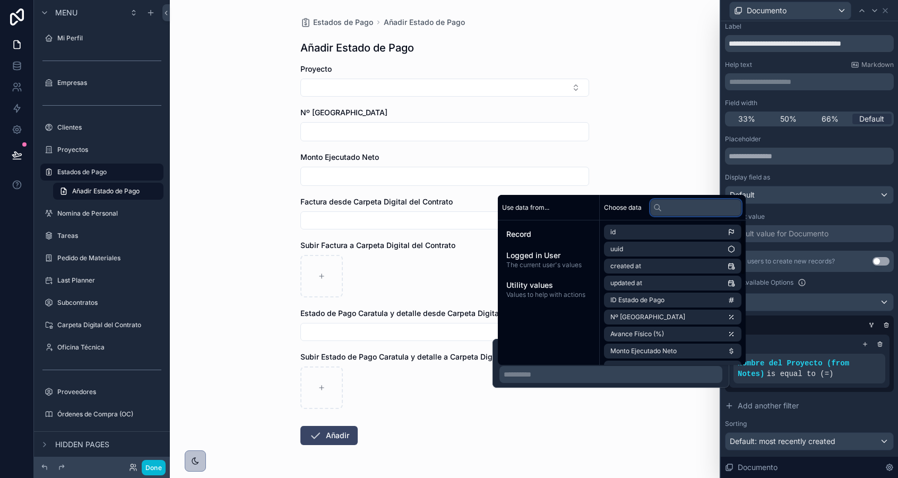
click at [686, 209] on input "text" at bounding box center [695, 207] width 91 height 17
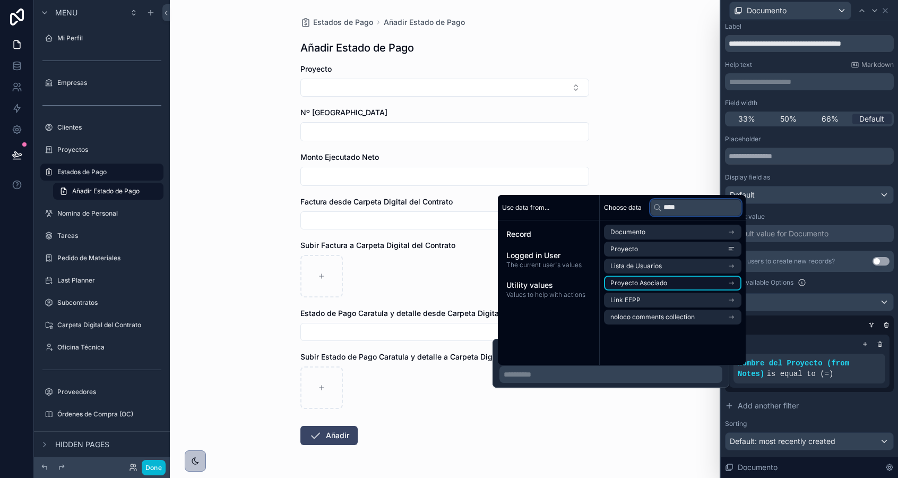
type input "****"
click at [675, 284] on li "Proyecto Asociado" at bounding box center [673, 283] width 138 height 15
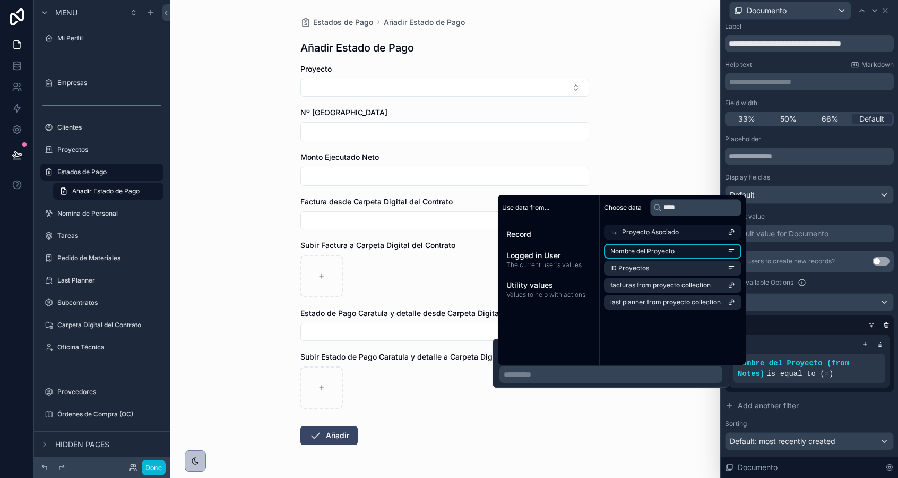
click at [653, 255] on li "Nombre del Proyecto" at bounding box center [673, 251] width 138 height 15
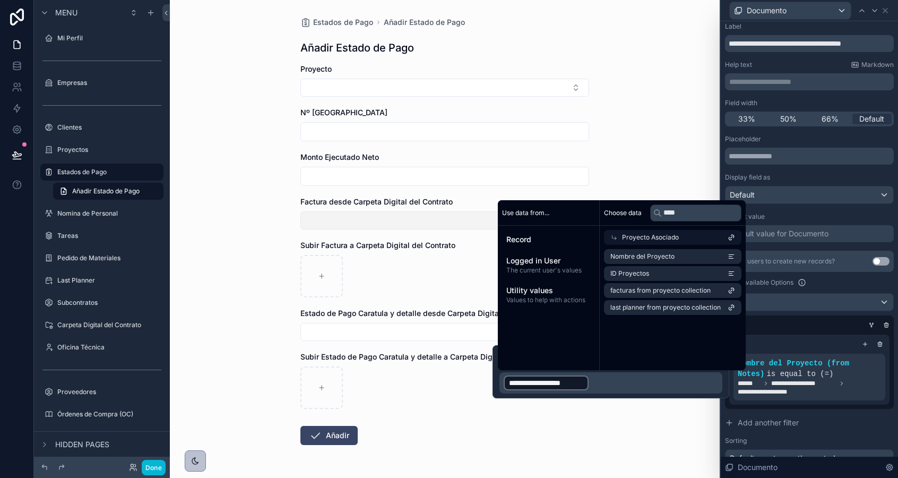
click at [392, 218] on button "Select Button" at bounding box center [445, 220] width 289 height 18
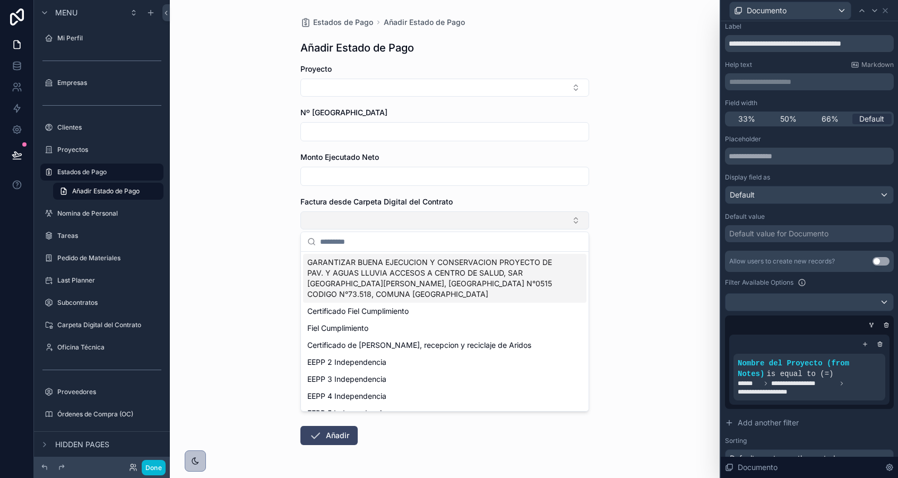
click at [392, 218] on button "Select Button" at bounding box center [445, 220] width 289 height 18
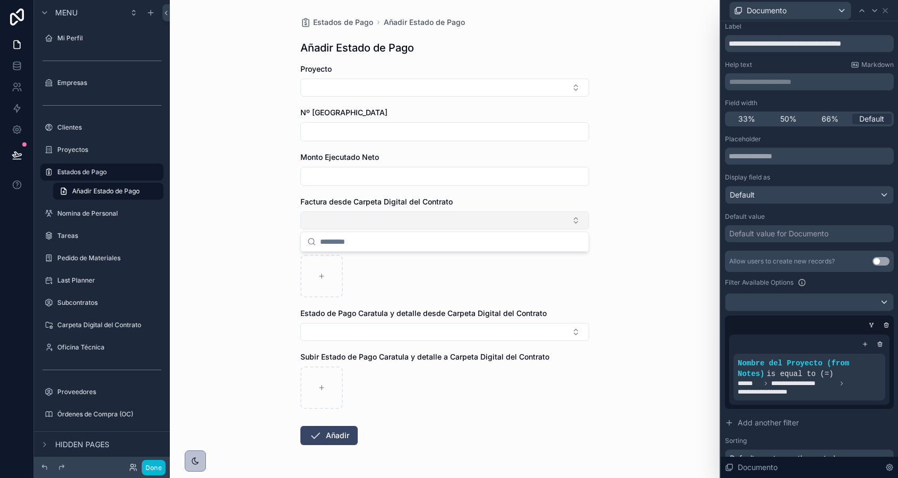
click at [392, 218] on button "Select Button" at bounding box center [445, 220] width 289 height 18
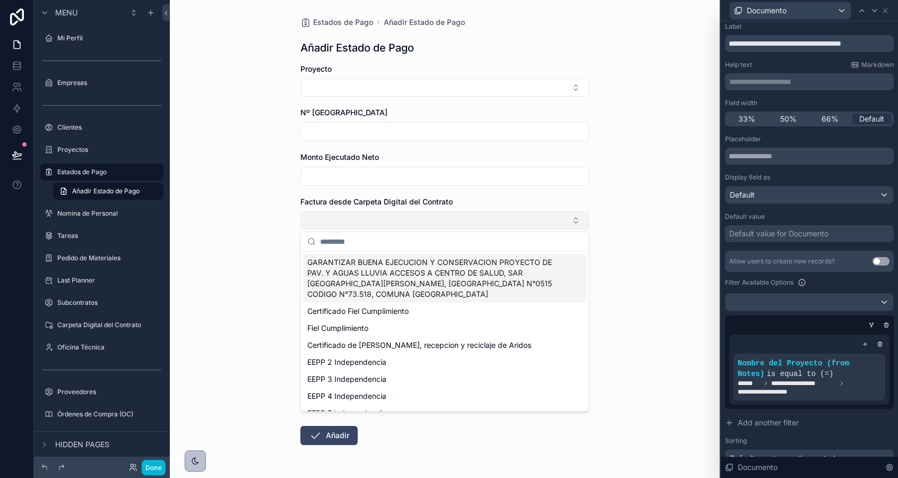
click at [392, 218] on button "Select Button" at bounding box center [445, 220] width 289 height 18
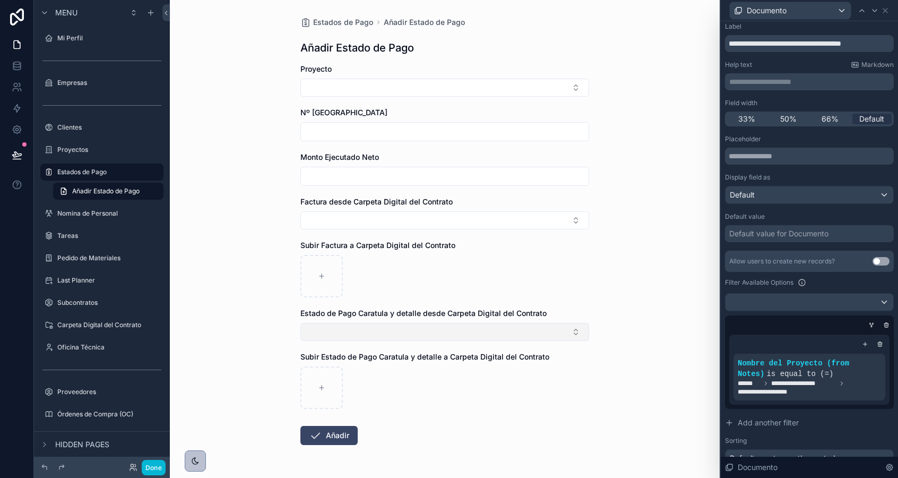
click at [396, 329] on button "Select Button" at bounding box center [445, 332] width 289 height 18
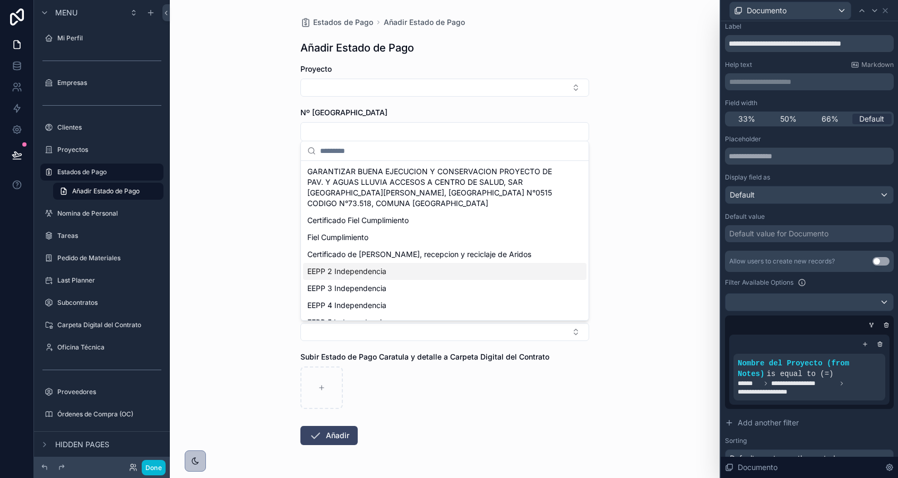
click at [235, 196] on div "Estados de Pago Añadir Estado de Pago Añadir Estado de Pago Proyecto Nº Estado …" at bounding box center [445, 239] width 550 height 478
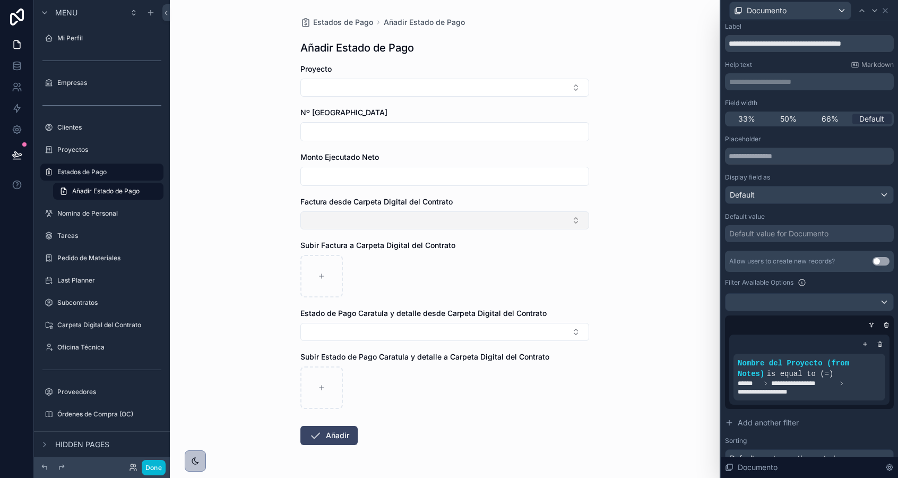
click at [331, 227] on button "Select Button" at bounding box center [445, 220] width 289 height 18
click at [662, 278] on div "Estados de Pago Añadir Estado de Pago Añadir Estado de Pago Proyecto Nº Estado …" at bounding box center [445, 239] width 550 height 478
click at [774, 301] on div at bounding box center [810, 302] width 168 height 17
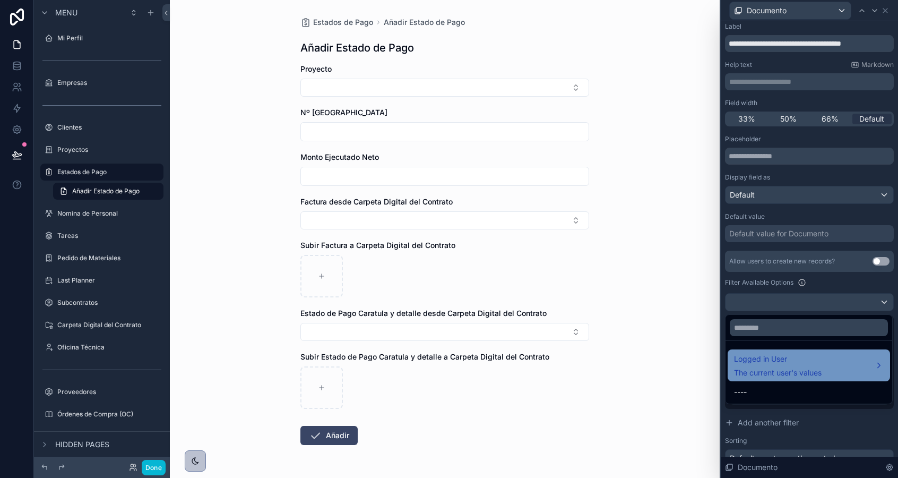
click at [778, 376] on span "The current user's values" at bounding box center [778, 372] width 88 height 11
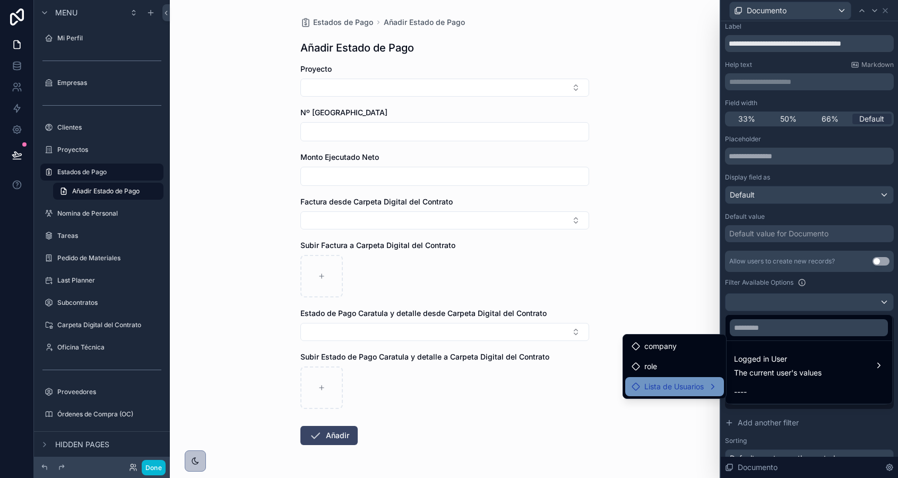
click at [693, 384] on span "Lista de Usuarios" at bounding box center [674, 386] width 59 height 13
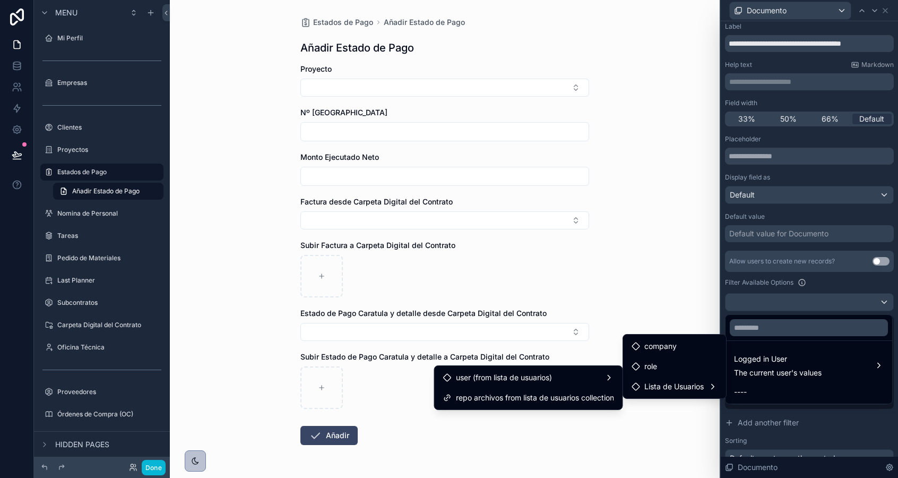
click at [768, 299] on div at bounding box center [809, 239] width 177 height 478
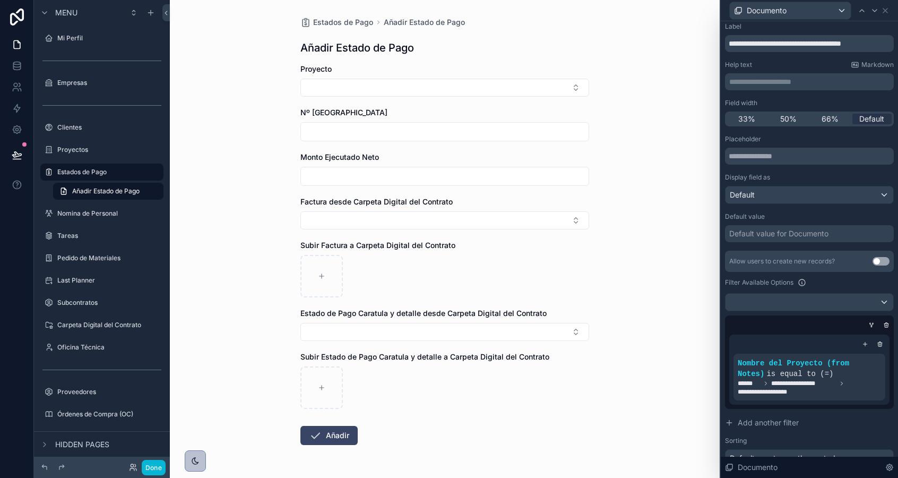
scroll to position [97, 0]
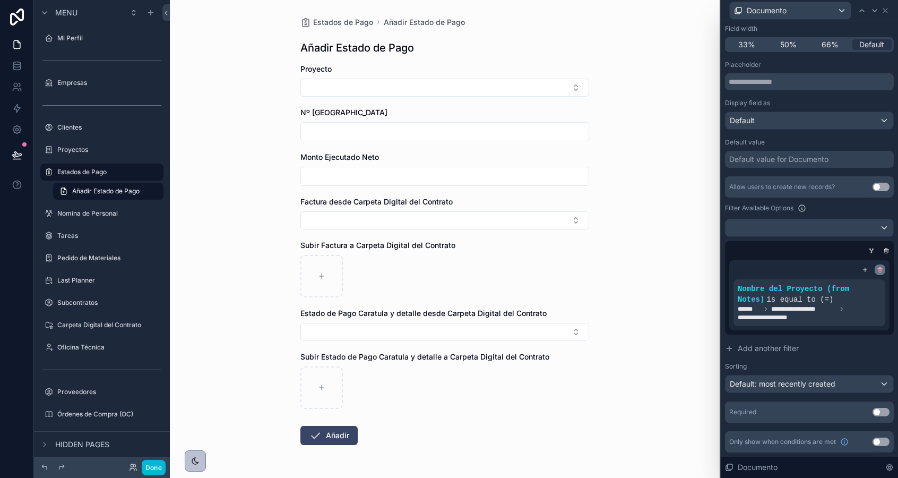
click at [880, 269] on icon at bounding box center [880, 270] width 6 height 6
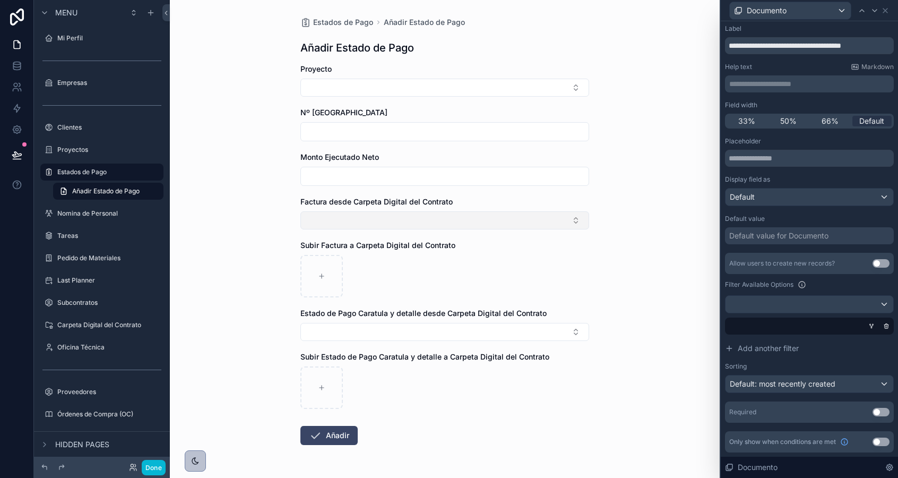
click at [358, 219] on button "Select Button" at bounding box center [445, 220] width 289 height 18
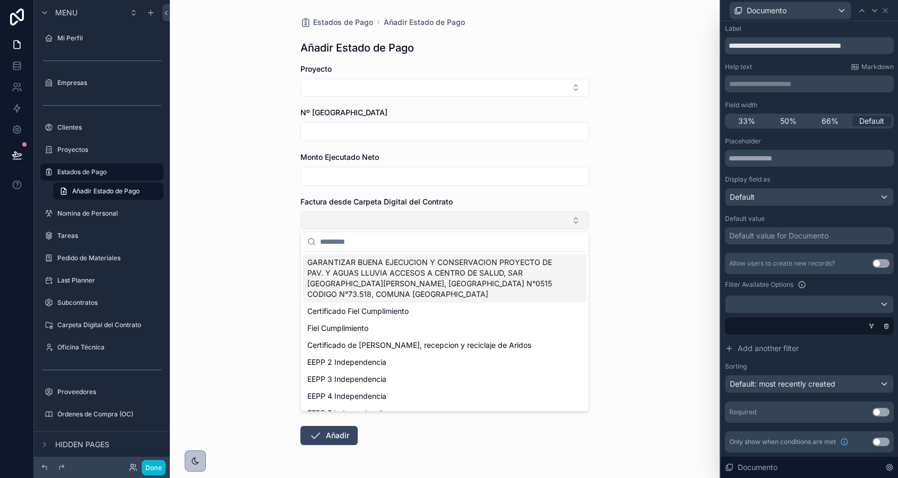
click at [358, 220] on button "Select Button" at bounding box center [445, 220] width 289 height 18
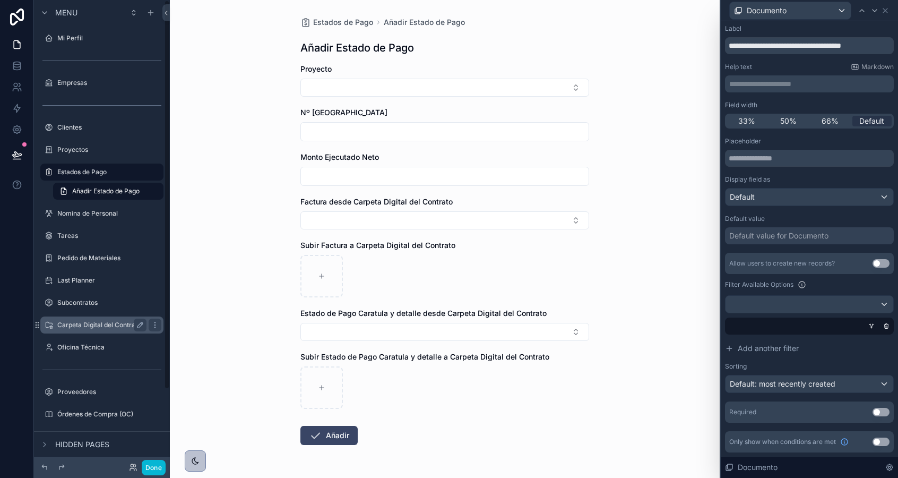
click at [93, 325] on label "Carpeta Digital del Contrato" at bounding box center [99, 325] width 85 height 8
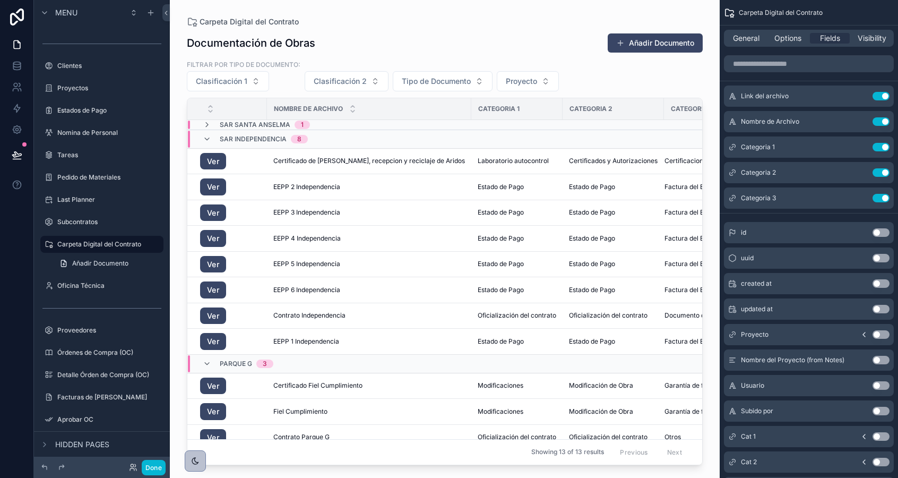
click at [333, 396] on div "scrollable content" at bounding box center [445, 232] width 550 height 465
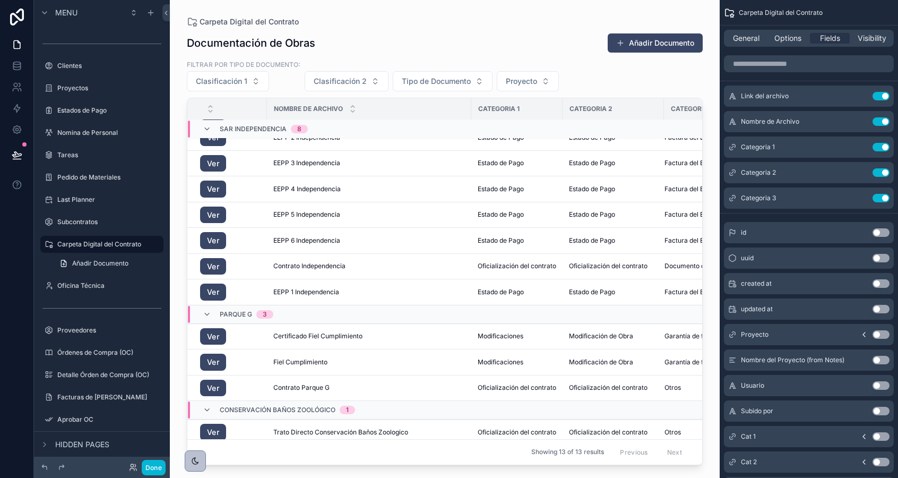
scroll to position [55, 0]
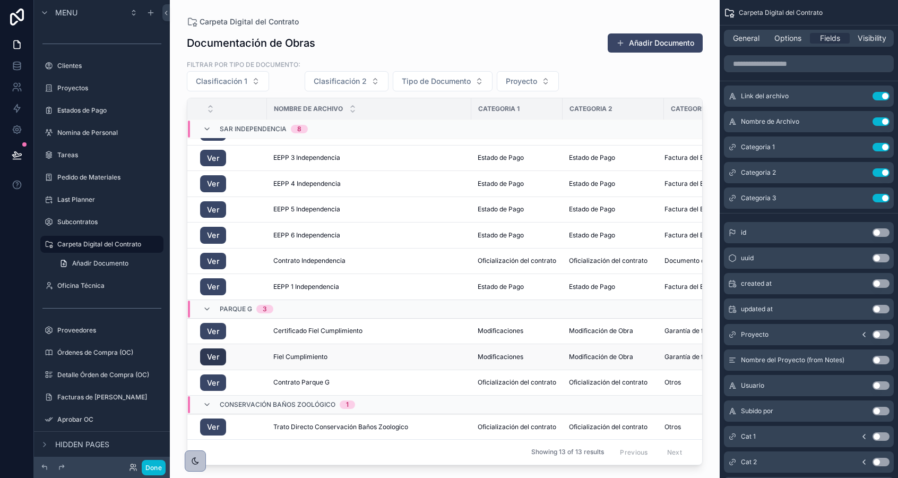
click at [211, 355] on link "Ver" at bounding box center [213, 356] width 26 height 17
click at [292, 356] on span "Fiel Cumplimiento" at bounding box center [300, 357] width 54 height 8
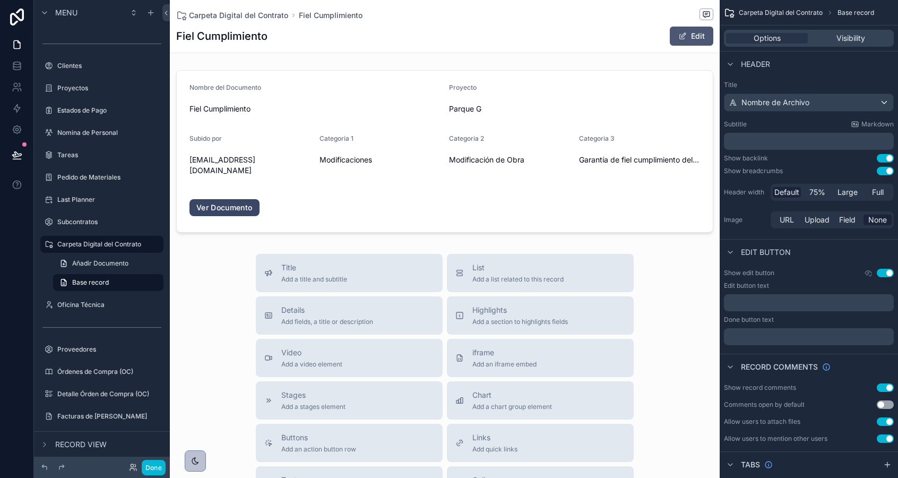
click at [680, 38] on span "scrollable content" at bounding box center [683, 36] width 8 height 8
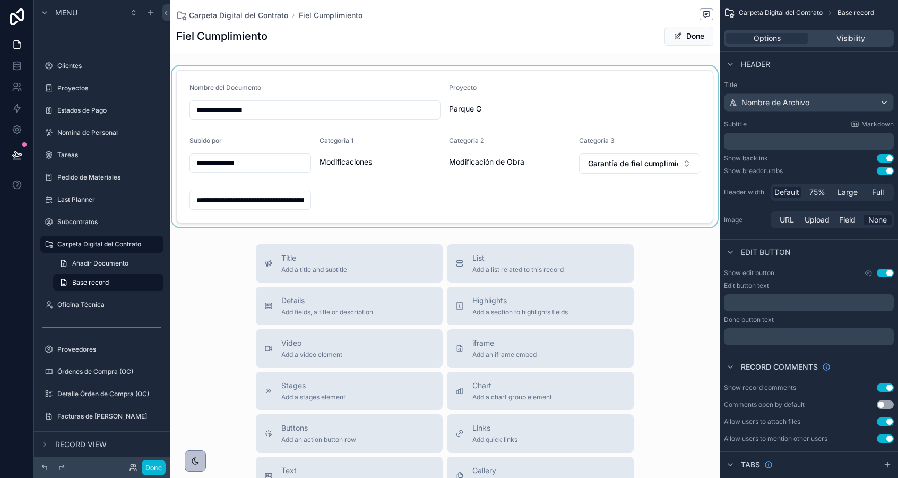
click at [276, 109] on div "scrollable content" at bounding box center [445, 146] width 550 height 161
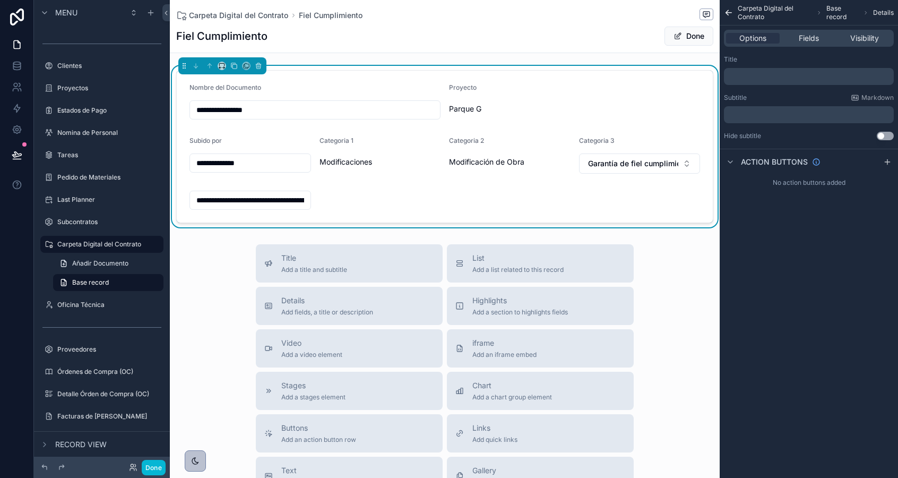
click at [288, 109] on input "**********" at bounding box center [315, 109] width 250 height 15
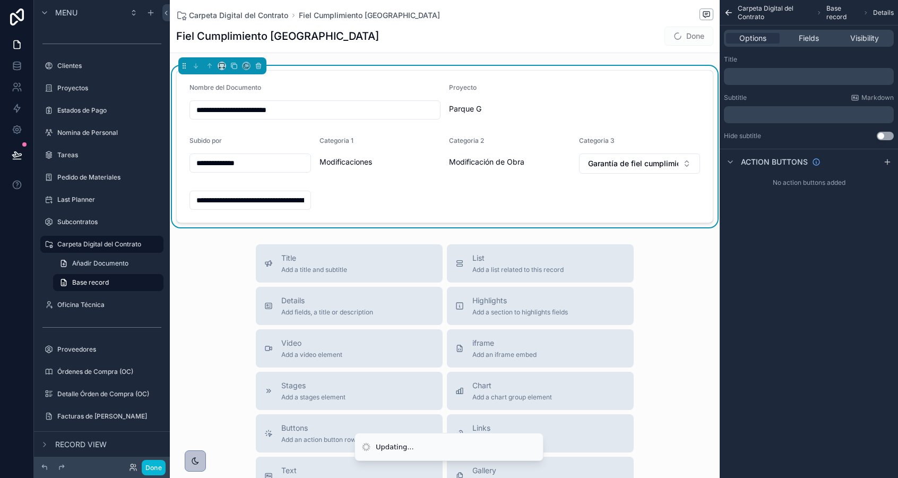
type input "**********"
click at [687, 35] on span "Done" at bounding box center [689, 36] width 49 height 19
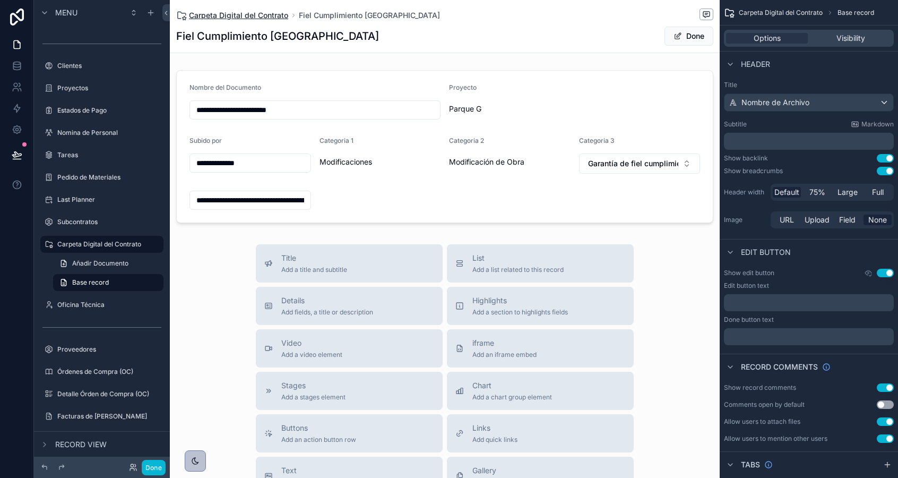
click at [248, 14] on span "Carpeta Digital del Contrato" at bounding box center [238, 15] width 99 height 11
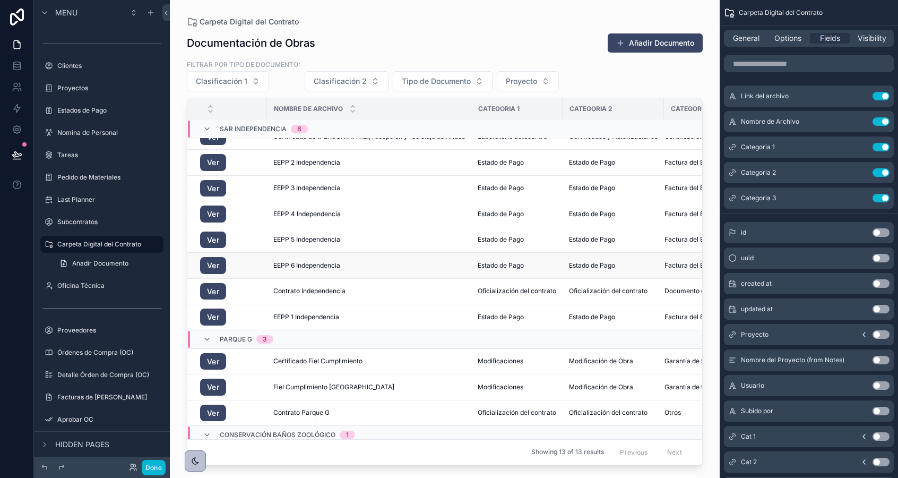
scroll to position [55, 0]
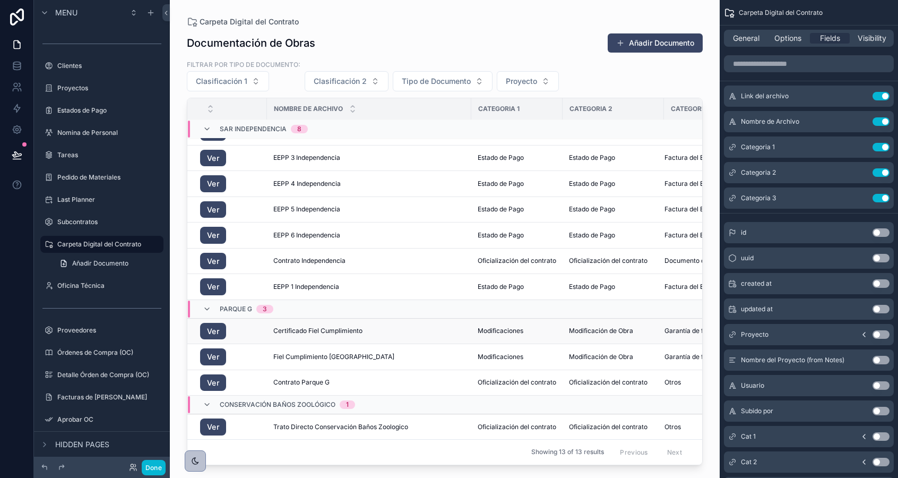
click at [285, 329] on span "Certificado Fiel Cumplimiento" at bounding box center [317, 331] width 89 height 8
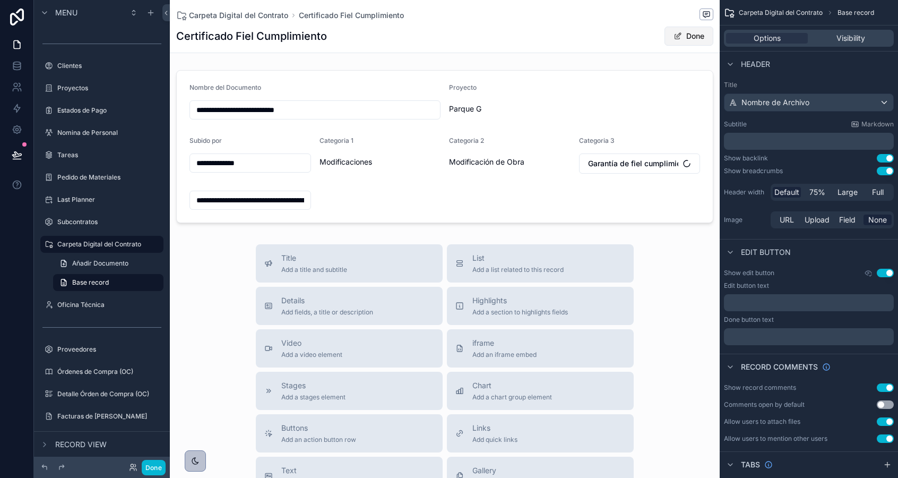
click at [682, 33] on button "Done" at bounding box center [689, 36] width 49 height 19
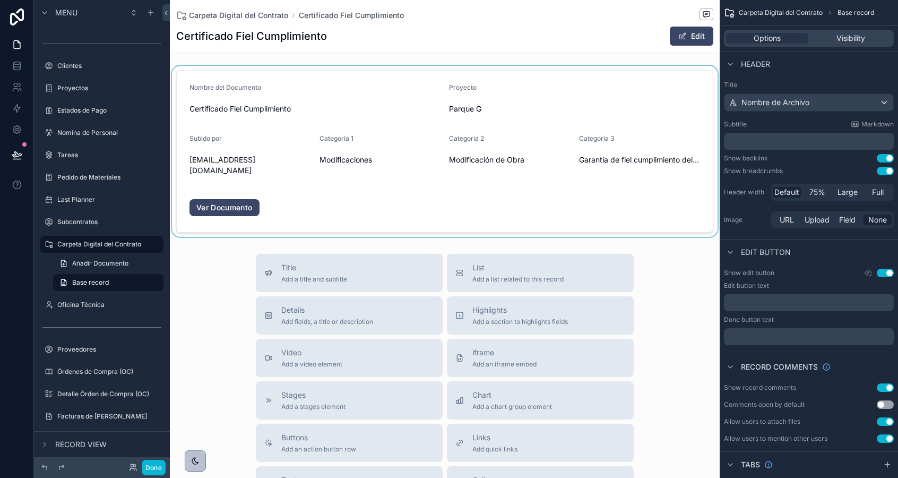
click at [347, 99] on div "scrollable content" at bounding box center [445, 151] width 550 height 171
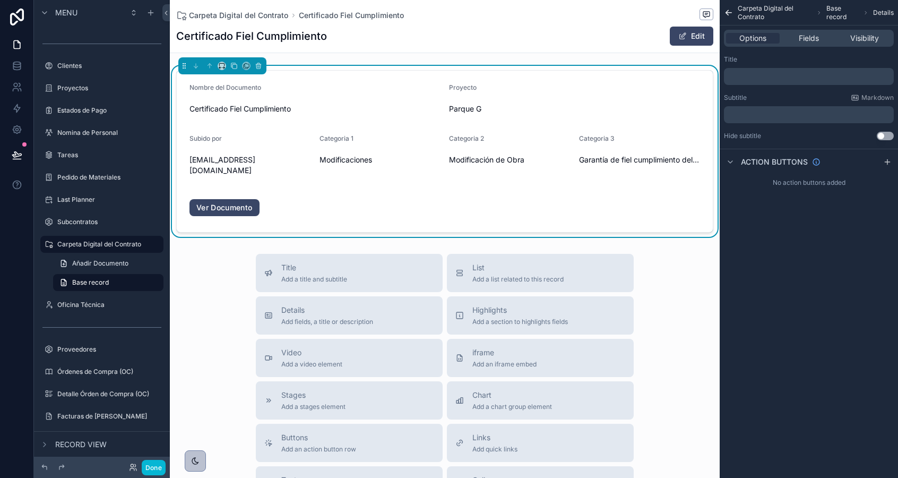
click at [347, 109] on span "Certificado Fiel Cumplimiento" at bounding box center [315, 109] width 251 height 11
click at [305, 121] on form "Nombre del Documento Certificado Fiel Cumplimiento Proyecto Parque G Subido por…" at bounding box center [445, 151] width 536 height 161
click at [689, 31] on button "Edit" at bounding box center [692, 36] width 44 height 19
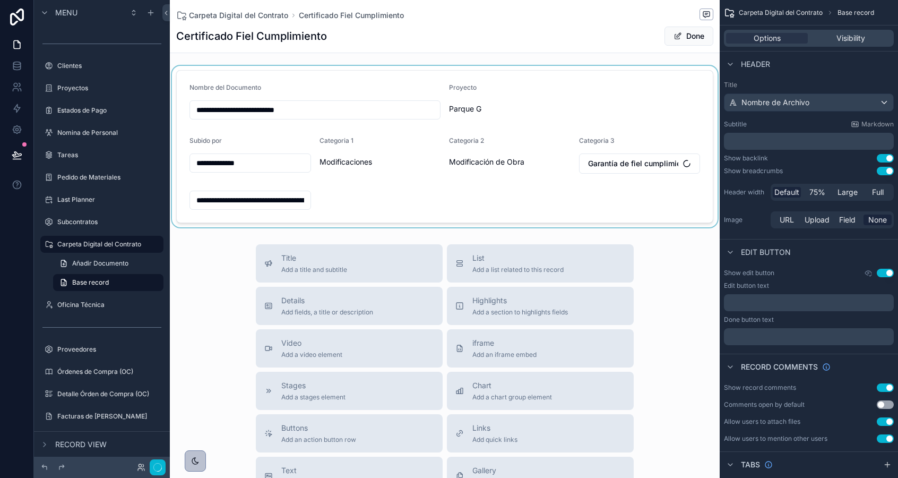
click at [378, 105] on div "scrollable content" at bounding box center [445, 146] width 550 height 161
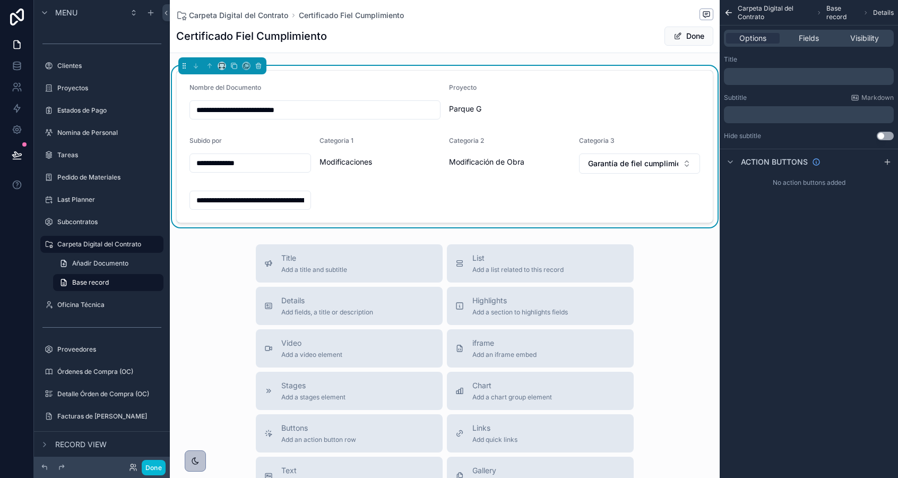
click at [379, 113] on input "**********" at bounding box center [315, 109] width 250 height 15
type input "**********"
click at [697, 41] on span "Done" at bounding box center [689, 36] width 49 height 19
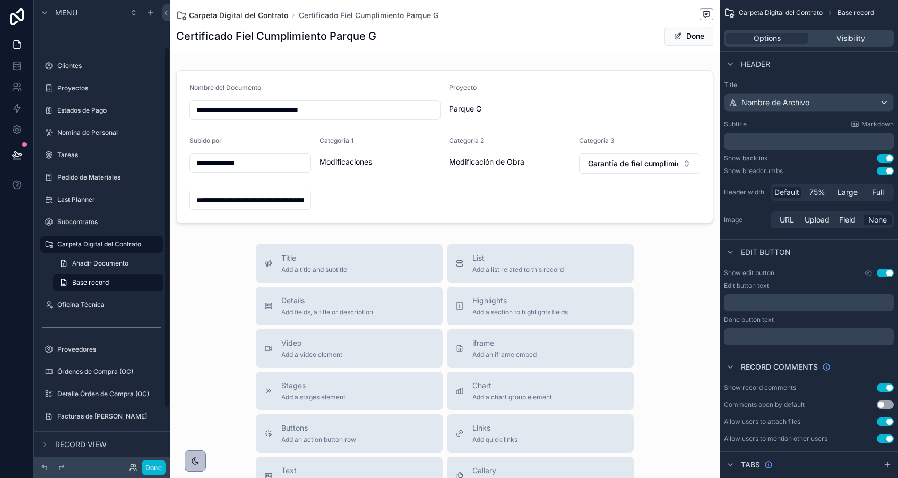
click at [215, 13] on span "Carpeta Digital del Contrato" at bounding box center [238, 15] width 99 height 11
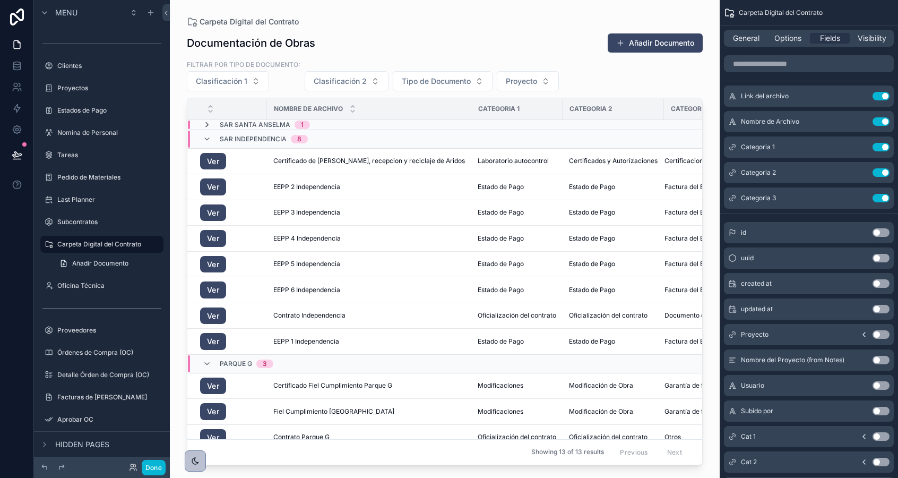
click at [207, 128] on icon "scrollable content" at bounding box center [207, 125] width 8 height 8
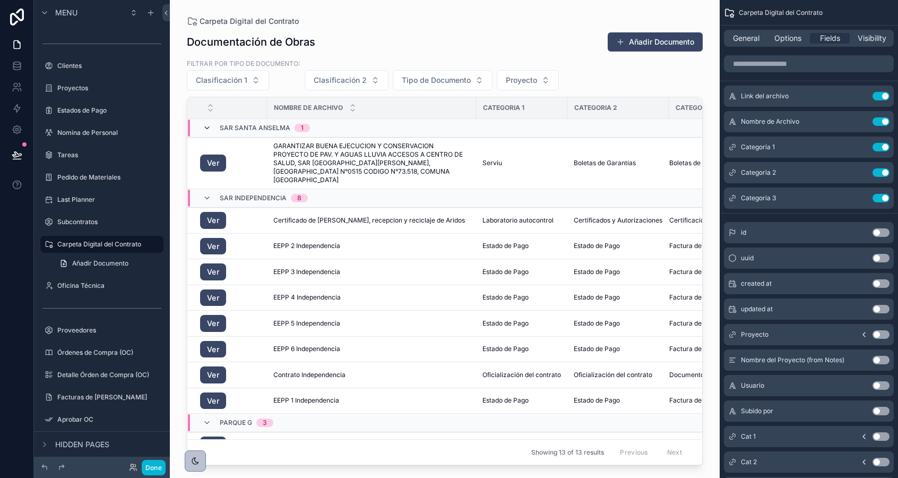
click at [207, 127] on icon "scrollable content" at bounding box center [207, 128] width 8 height 8
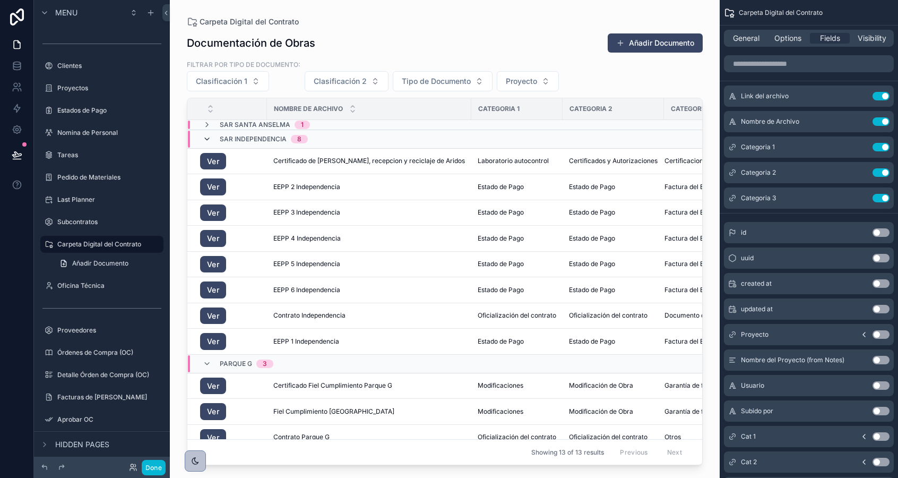
click at [206, 141] on icon "scrollable content" at bounding box center [207, 139] width 8 height 8
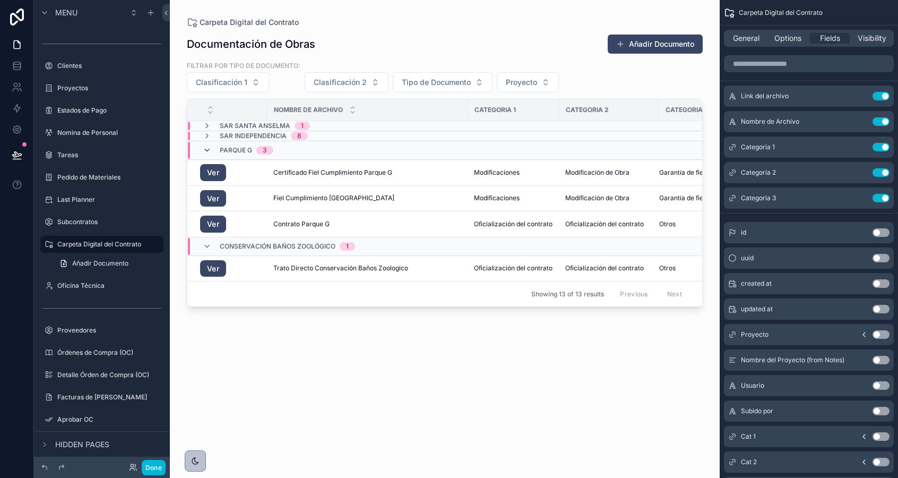
click at [205, 152] on icon "scrollable content" at bounding box center [207, 150] width 8 height 8
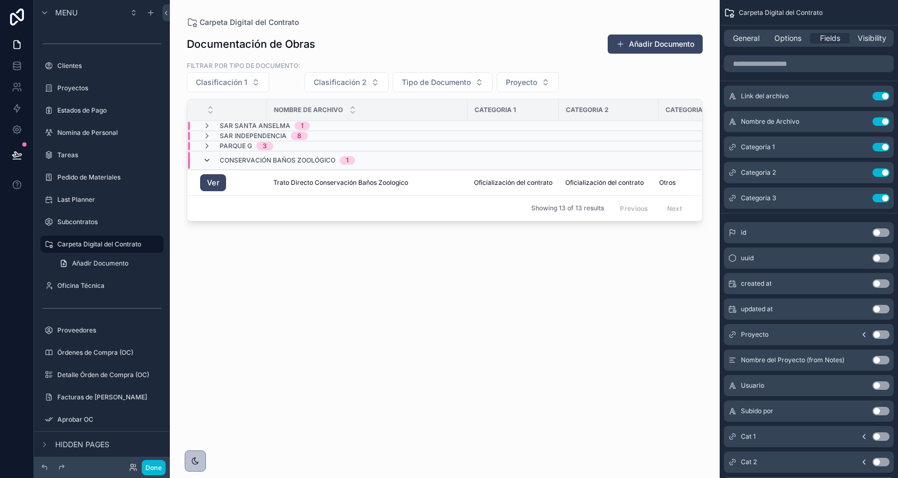
click at [205, 161] on icon "scrollable content" at bounding box center [207, 160] width 8 height 8
